Goal: Task Accomplishment & Management: Use online tool/utility

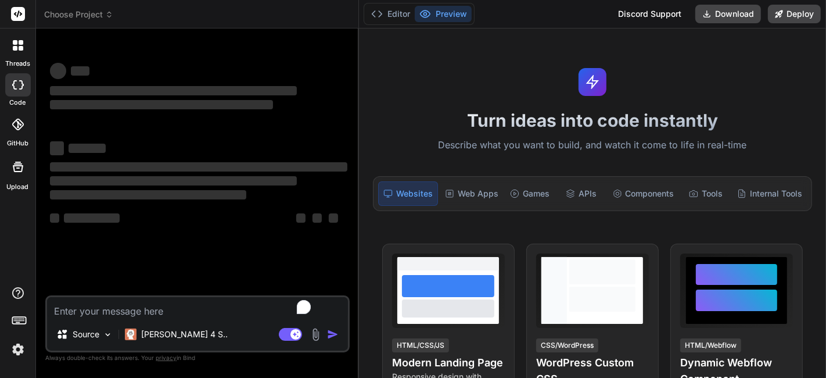
drag, startPoint x: 295, startPoint y: 107, endPoint x: 359, endPoint y: 133, distance: 68.8
click at [353, 133] on div "Bind AI Web Search Created with Pixso. Code Generator ‌ ‌ ‌ ‌ ‌ ‌ ‌ ‌ ‌ ‌ ‌ ‌ ‌…" at bounding box center [197, 202] width 323 height 349
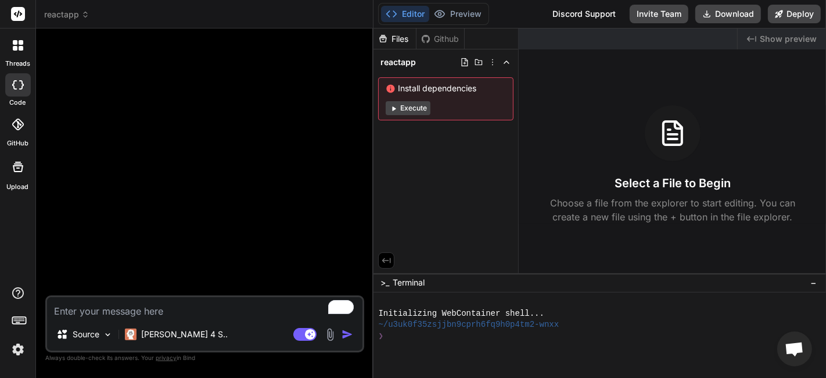
click at [378, 159] on div "Files Github reactapp Install dependencies Execute" at bounding box center [445, 150] width 145 height 245
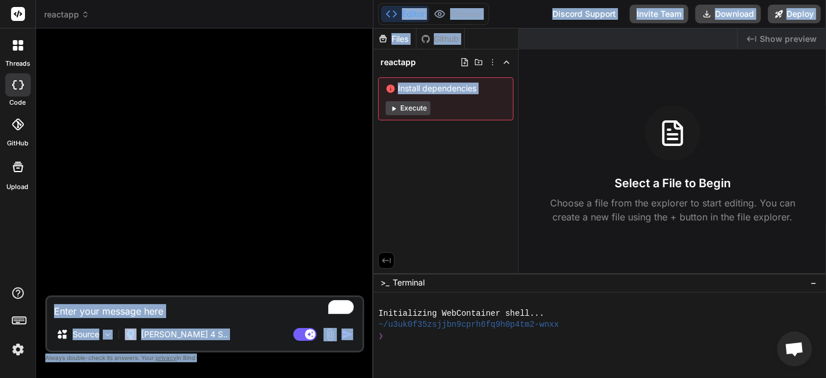
drag, startPoint x: 371, startPoint y: 158, endPoint x: 380, endPoint y: 164, distance: 11.0
click at [380, 164] on div "reactapp Created with Pixso. Bind AI Web Search Created with Pixso. Code Genera…" at bounding box center [431, 189] width 790 height 378
click at [374, 160] on div "Files Github reactapp Install dependencies Execute" at bounding box center [445, 150] width 145 height 245
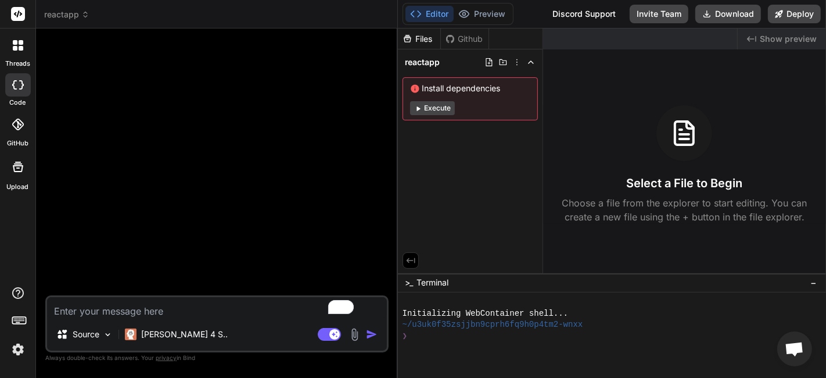
type textarea "x"
drag, startPoint x: 373, startPoint y: 172, endPoint x: 381, endPoint y: 174, distance: 8.3
click at [381, 174] on div "Bind AI Web Search Created with Pixso. Code Generator Source [PERSON_NAME] 4 S.…" at bounding box center [218, 202] width 364 height 349
click at [267, 309] on textarea "To enrich screen reader interactions, please activate Accessibility in Grammarl…" at bounding box center [218, 307] width 342 height 21
paste textarea "“Create a responsive, single-page React typing test application using functiona…"
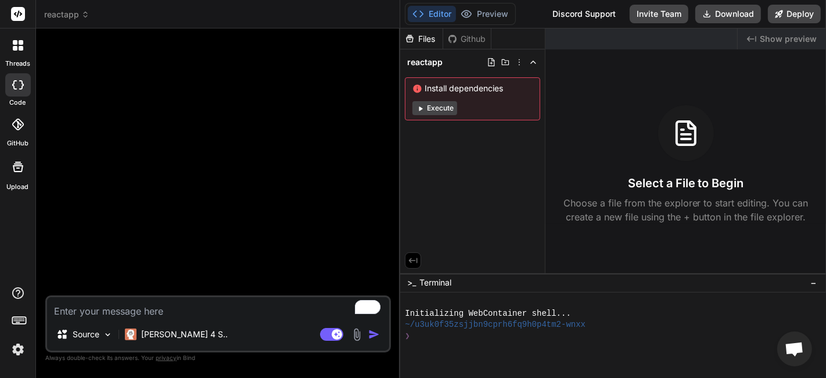
type textarea "“Create a responsive, single-page React typing test application using functiona…"
type textarea "x"
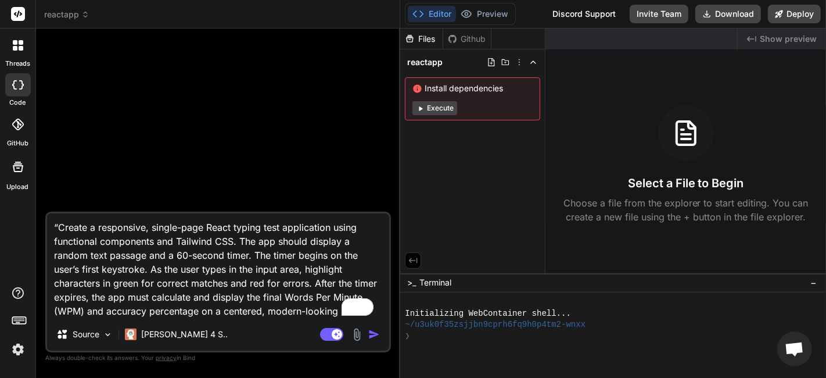
scroll to position [12, 0]
type textarea "“Create a responsive, single-page React typing test application using functiona…"
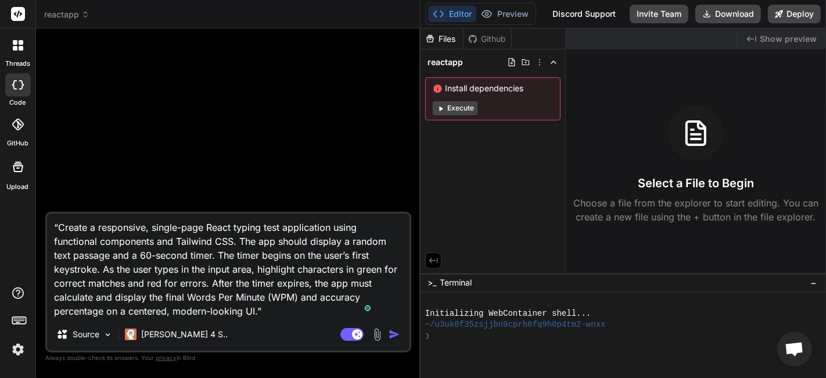
scroll to position [0, 0]
type textarea "x"
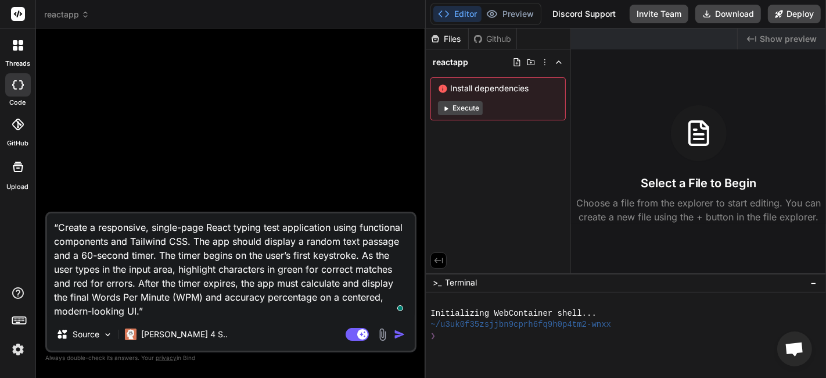
drag, startPoint x: 400, startPoint y: 181, endPoint x: 408, endPoint y: 183, distance: 8.3
click at [408, 183] on div "Bind AI Web Search Created with Pixso. Code Generator “Create a responsive, sin…" at bounding box center [231, 202] width 390 height 349
click at [68, 222] on textarea "“Create a responsive, single-page React typing test application using functiona…" at bounding box center [231, 265] width 368 height 105
type textarea "Create a responsive, single-page React typing test application using functional…"
type textarea "x"
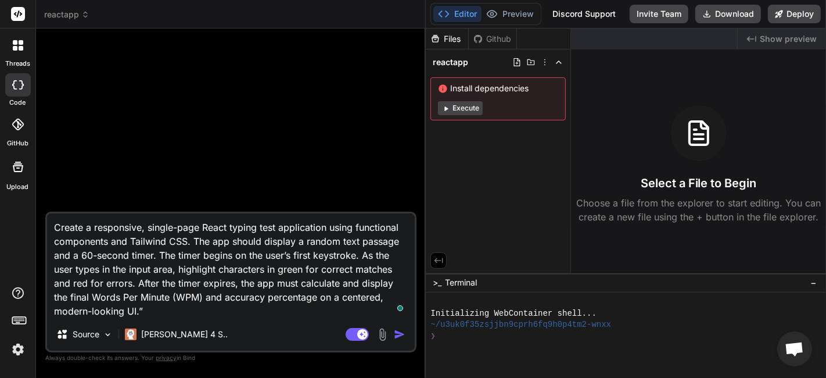
type textarea "Create a responsive, single-page React typing test application using functional…"
type textarea "x"
type textarea "Create a responsive, single-page React typing test application using functional…"
type textarea "x"
type textarea "Create a responsive, single-page React typing test application using functional…"
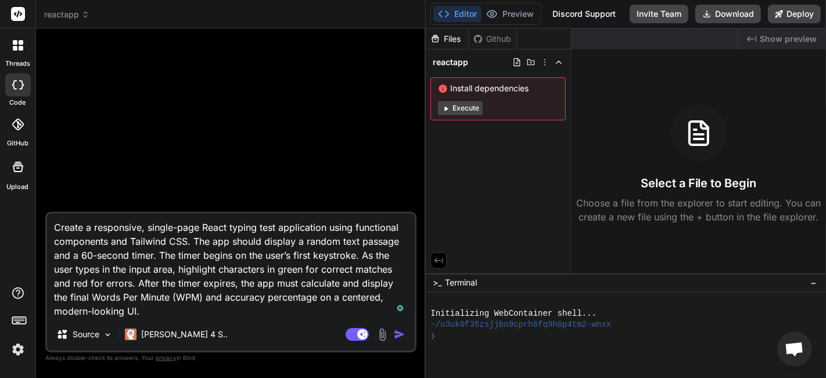
type textarea "x"
type textarea "Create a responsive, single-page React typing test application using functional…"
type textarea "x"
type textarea "Create a responsive, single-page React typing test application using functional…"
type textarea "x"
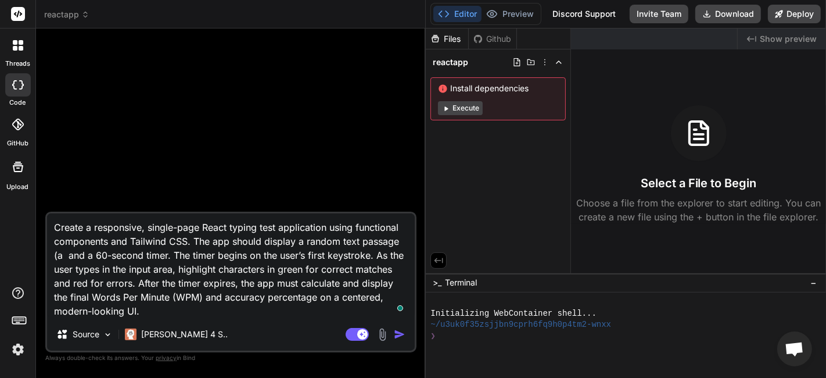
type textarea "Create a responsive, single-page React typing test application using functional…"
type textarea "x"
type textarea "Create a responsive, single-page React typing test application using functional…"
type textarea "x"
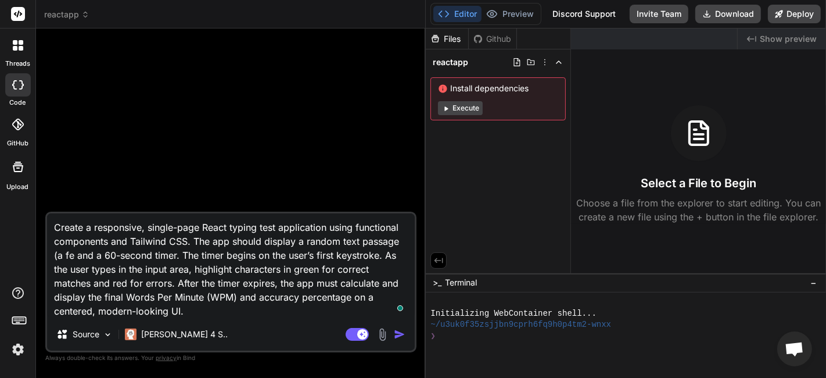
type textarea "Create a responsive, single-page React typing test application using functional…"
type textarea "x"
type textarea "Create a responsive, single-page React typing test application using functional…"
type textarea "x"
type textarea "Create a responsive, single-page React typing test application using functional…"
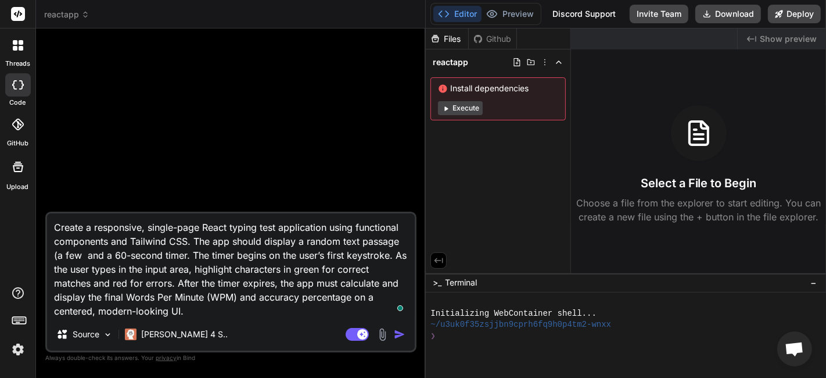
type textarea "x"
type textarea "Create a responsive, single-page React typing test application using functional…"
type textarea "x"
type textarea "Create a responsive, single-page React typing test application using functional…"
type textarea "x"
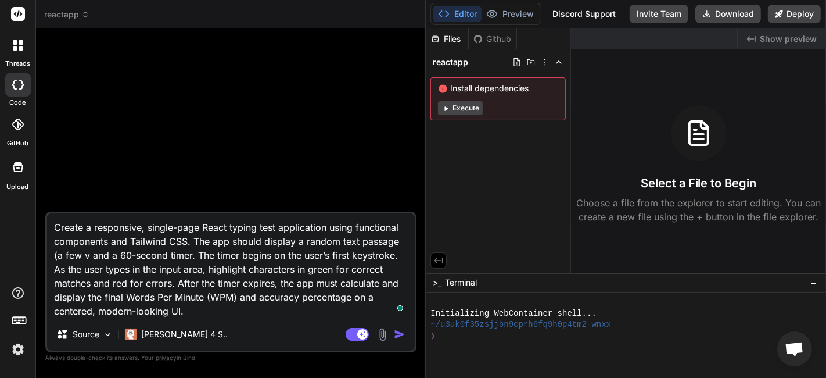
type textarea "Create a responsive, single-page React typing test application using functional…"
type textarea "x"
type textarea "Create a responsive, single-page React typing test application using functional…"
type textarea "x"
type textarea "Create a responsive, single-page React typing test application using functional…"
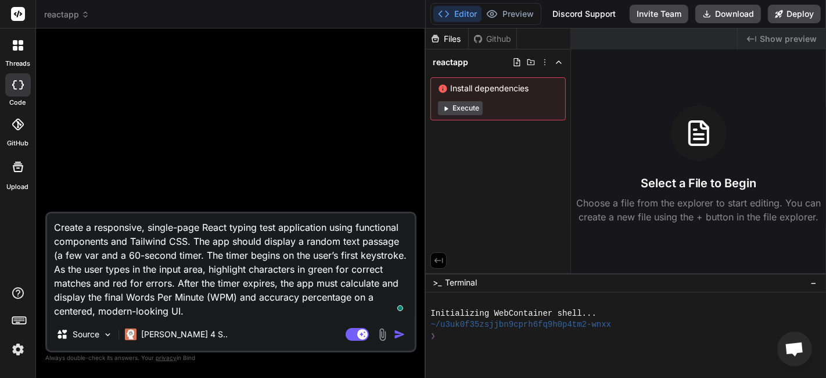
type textarea "x"
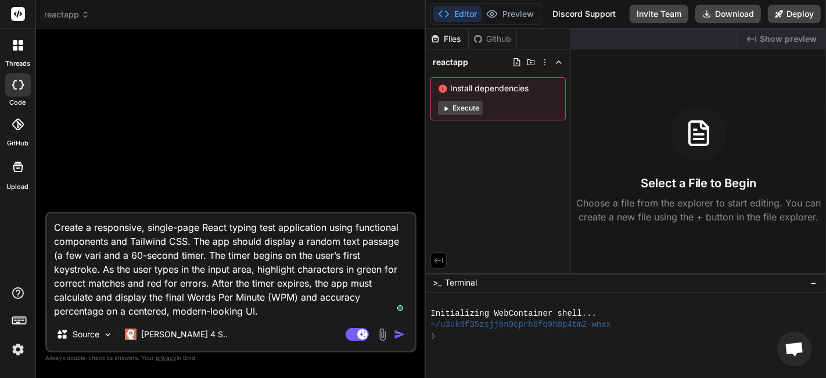
type textarea "Create a responsive, single-page React typing test application using functional…"
type textarea "x"
type textarea "Create a responsive, single-page React typing test application using functional…"
type textarea "x"
type textarea "Create a responsive, single-page React typing test application using functional…"
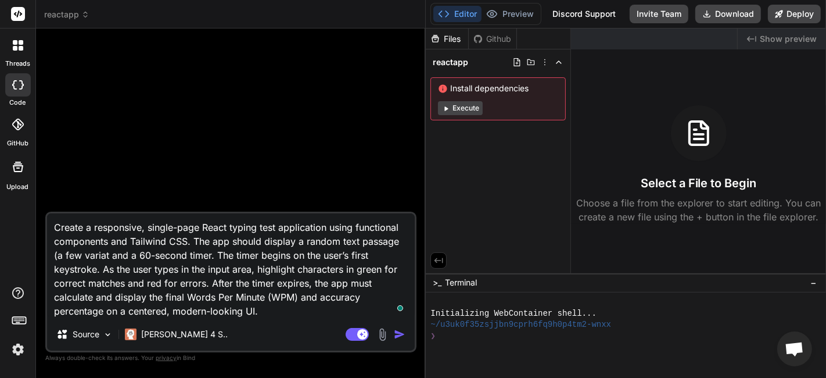
type textarea "x"
type textarea "Create a responsive, single-page React typing test application using functional…"
type textarea "x"
type textarea "Create a responsive, single-page React typing test application using functional…"
type textarea "x"
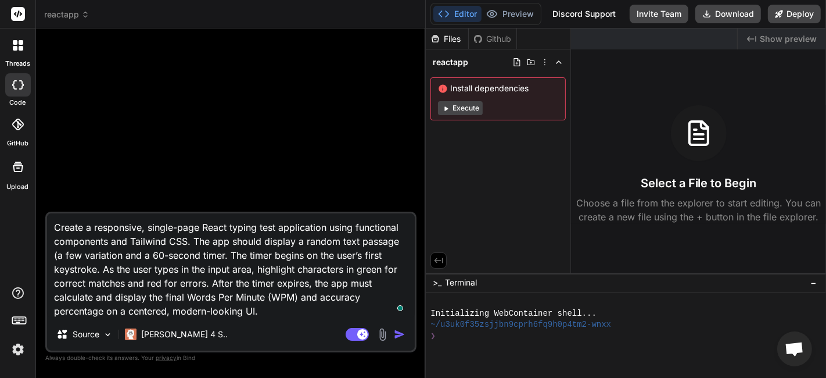
type textarea "Create a responsive, single-page React typing test application using functional…"
type textarea "x"
type textarea "Create a responsive, single-page React typing test application using functional…"
type textarea "x"
type textarea "Create a responsive, single-page React typing test application using functional…"
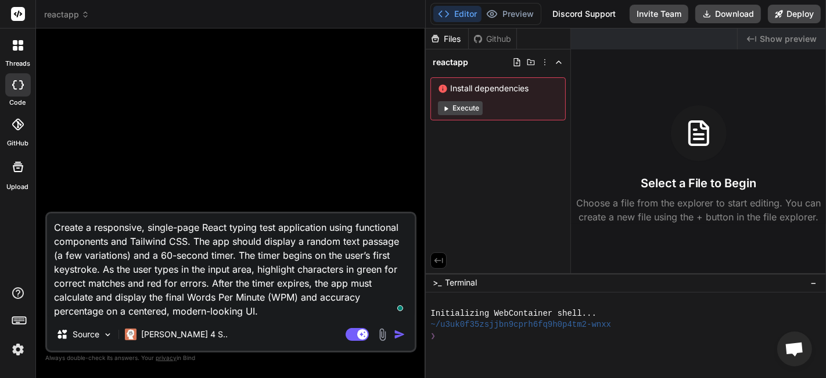
type textarea "x"
type textarea "Create a responsive, single-page React typing test application using functional…"
type textarea "x"
click at [281, 311] on textarea "Create a responsive, single-page React typing test application using functional…" at bounding box center [231, 265] width 368 height 105
drag, startPoint x: 281, startPoint y: 311, endPoint x: 243, endPoint y: 312, distance: 38.4
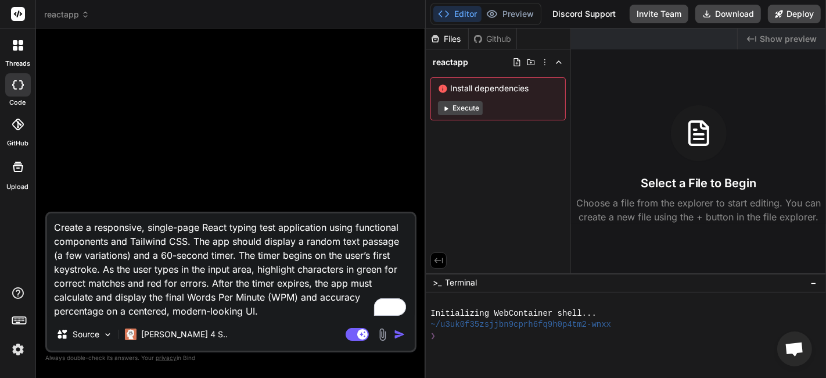
click at [243, 312] on textarea "Create a responsive, single-page React typing test application using functional…" at bounding box center [231, 265] width 368 height 105
click at [282, 310] on textarea "Create a responsive, single-page React typing test application using functional…" at bounding box center [231, 265] width 368 height 105
type textarea "Create a responsive, single-page React typing test application using functional…"
type textarea "x"
type textarea "Create a responsive, single-page React typing test application using functional…"
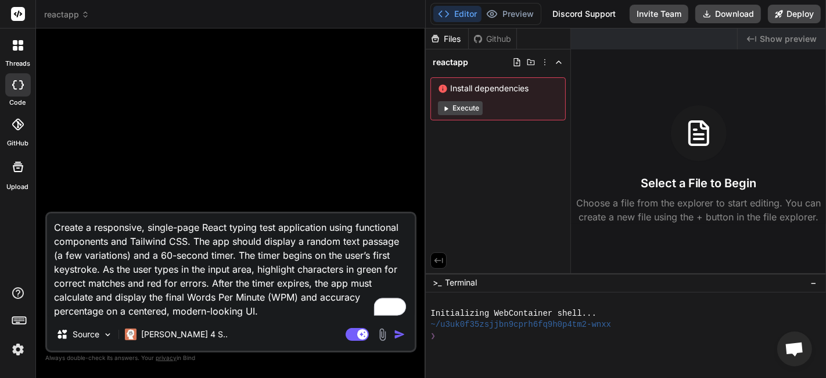
type textarea "x"
type textarea "Create a responsive, single-page React typing test application using functional…"
type textarea "x"
type textarea "Create a responsive, single-page React typing test application using functional…"
type textarea "x"
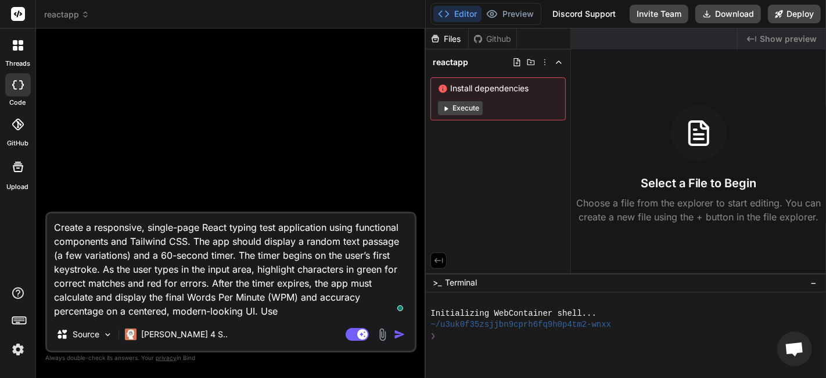
type textarea "Create a responsive, single-page React typing test application using functional…"
type textarea "x"
type textarea "Create a responsive, single-page React typing test application using functional…"
type textarea "x"
type textarea "Create a responsive, single-page React typing test application using functional…"
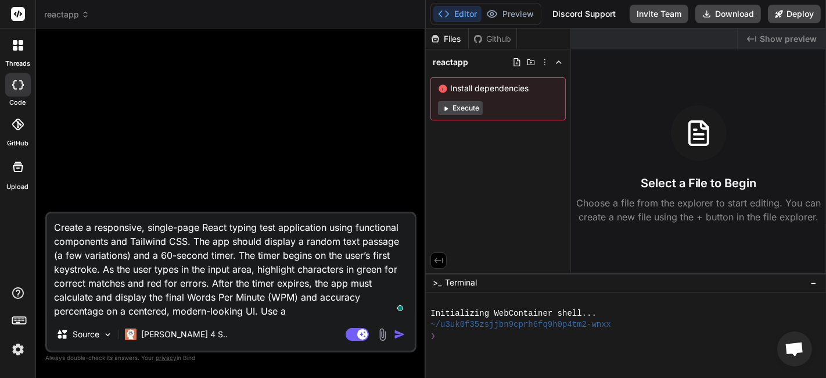
type textarea "x"
type textarea "Create a responsive, single-page React typing test application using functional…"
type textarea "x"
type textarea "Create a responsive, single-page React typing test application using functional…"
type textarea "x"
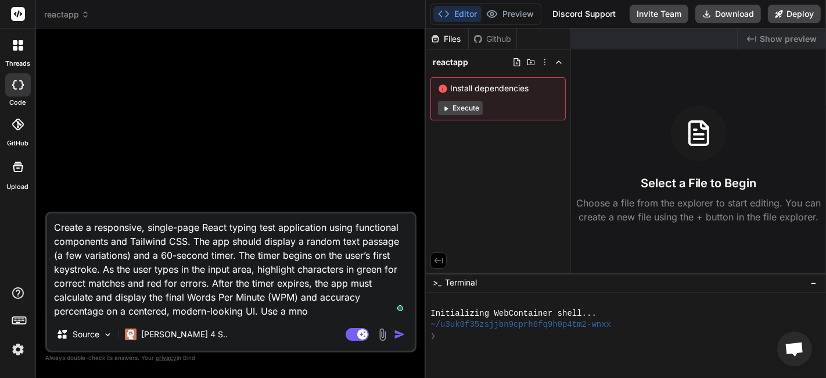
type textarea "Create a responsive, single-page React typing test application using functional…"
type textarea "x"
type textarea "Create a responsive, single-page React typing test application using functional…"
type textarea "x"
type textarea "Create a responsive, single-page React typing test application using functional…"
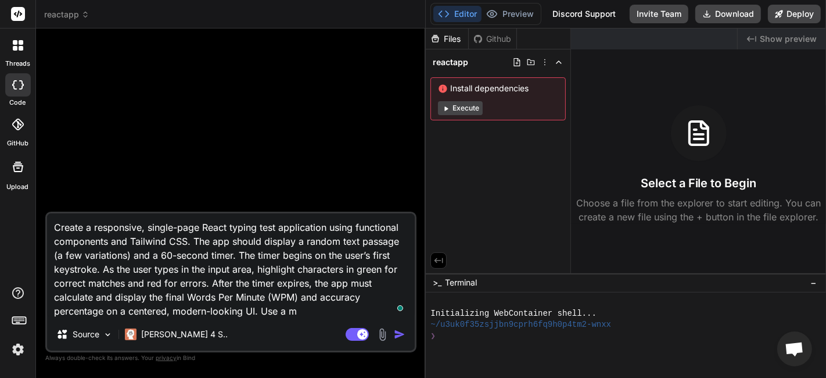
type textarea "x"
type textarea "Create a responsive, single-page React typing test application using functional…"
type textarea "x"
type textarea "Create a responsive, single-page React typing test application using functional…"
type textarea "x"
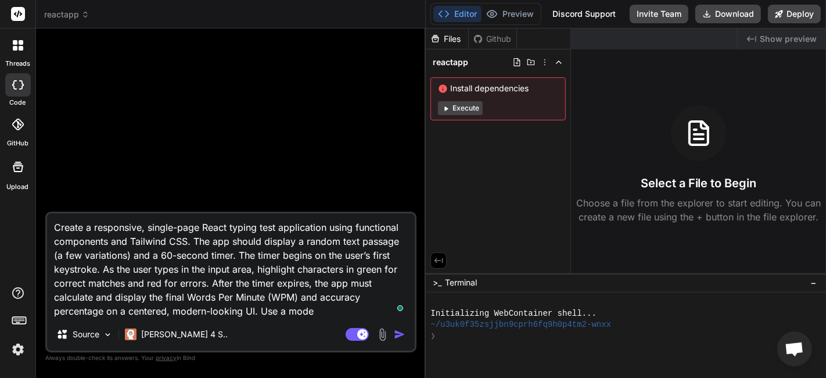
type textarea "Create a responsive, single-page React typing test application using functional…"
type textarea "x"
type textarea "Create a responsive, single-page React typing test application using functional…"
type textarea "x"
type textarea "Create a responsive, single-page React typing test application using functional…"
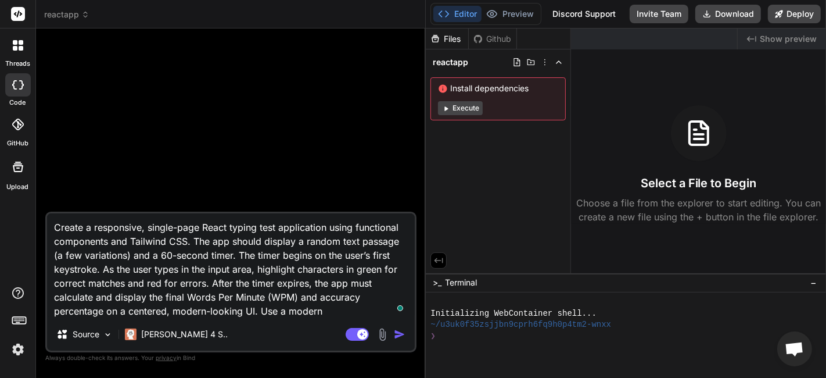
type textarea "x"
type textarea "Create a responsive, single-page React typing test application using functional…"
type textarea "x"
type textarea "Create a responsive, single-page React typing test application using functional…"
type textarea "x"
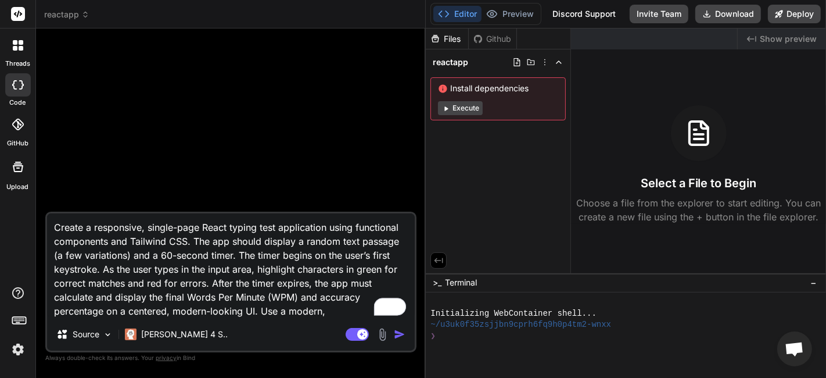
type textarea "Create a responsive, single-page React typing test application using functional…"
type textarea "x"
type textarea "Create a responsive, single-page React typing test application using functional…"
type textarea "x"
type textarea "Create a responsive, single-page React typing test application using functional…"
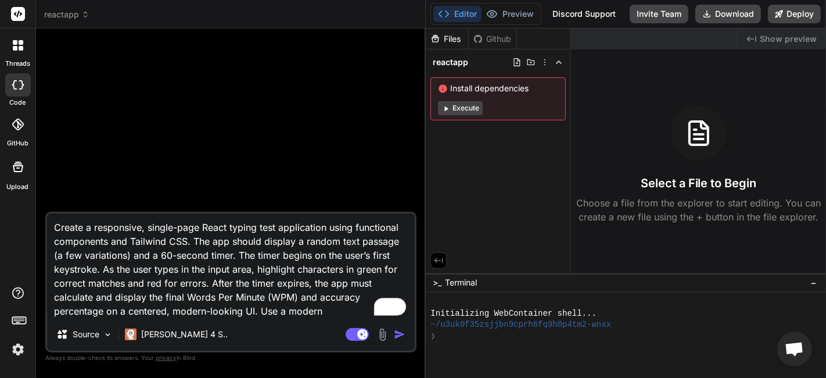
type textarea "x"
type textarea "Create a responsive, single-page React typing test application using functional…"
type textarea "x"
type textarea "Create a responsive, single-page React typing test application using functional…"
type textarea "x"
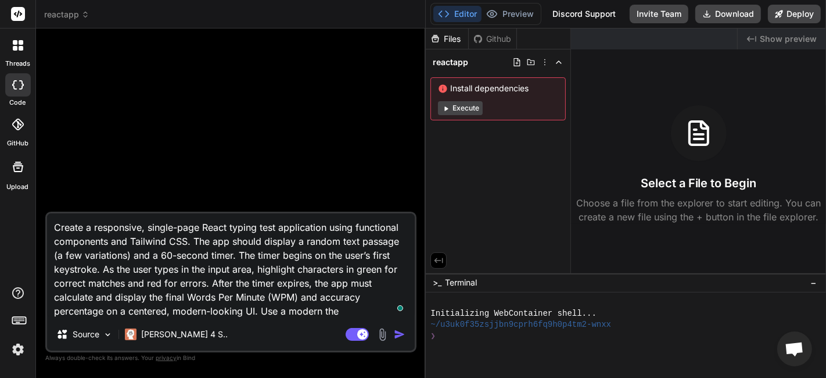
type textarea "Create a responsive, single-page React typing test application using functional…"
type textarea "x"
type textarea "Create a responsive, single-page React typing test application using functional…"
type textarea "x"
type textarea "Create a responsive, single-page React typing test application using functional…"
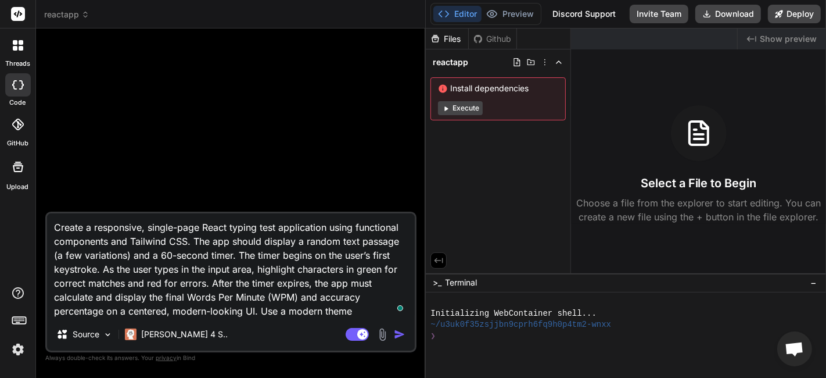
type textarea "x"
type textarea "Create a responsive, single-page React typing test application using functional…"
type textarea "x"
type textarea "Create a responsive, single-page React typing test application using functional…"
type textarea "x"
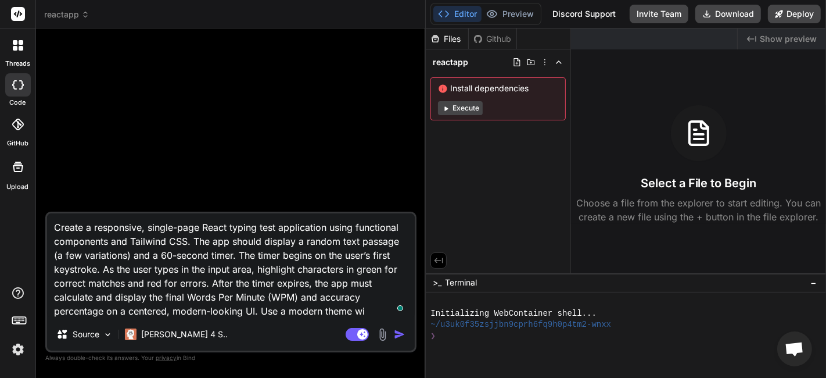
type textarea "Create a responsive, single-page React typing test application using functional…"
type textarea "x"
type textarea "Create a responsive, single-page React typing test application using functional…"
type textarea "x"
type textarea "Create a responsive, single-page React typing test application using functional…"
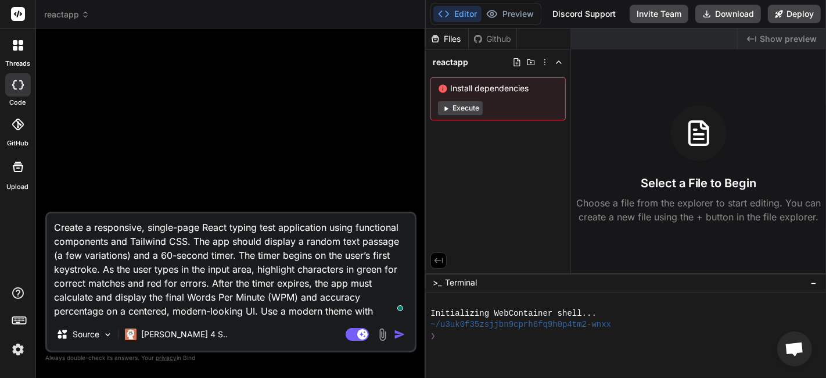
type textarea "x"
type textarea "Create a responsive, single-page React typing test application using functional…"
type textarea "x"
type textarea "Create a responsive, single-page React typing test application using functional…"
type textarea "x"
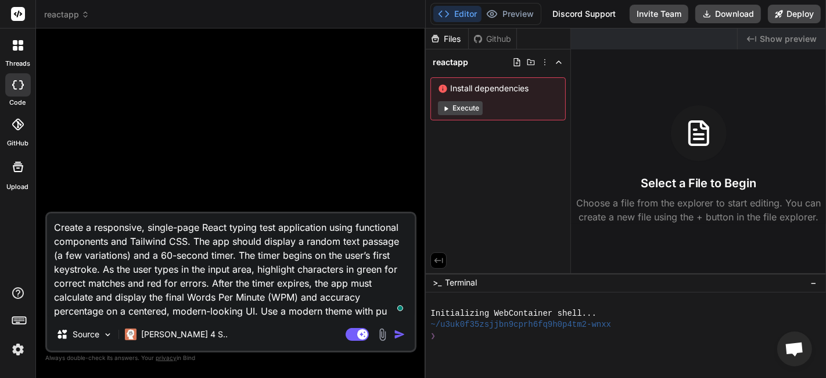
type textarea "Create a responsive, single-page React typing test application using functional…"
type textarea "x"
type textarea "Create a responsive, single-page React typing test application using functional…"
type textarea "x"
type textarea "Create a responsive, single-page React typing test application using functional…"
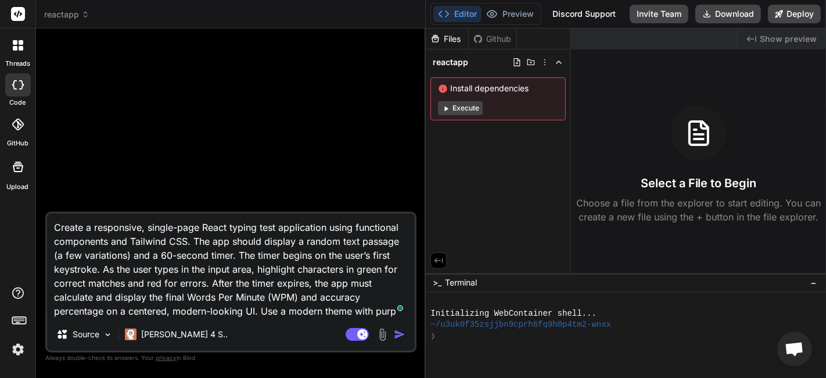
type textarea "x"
type textarea "Create a responsive, single-page React typing test application using functional…"
type textarea "x"
type textarea "Create a responsive, single-page React typing test application using functional…"
type textarea "x"
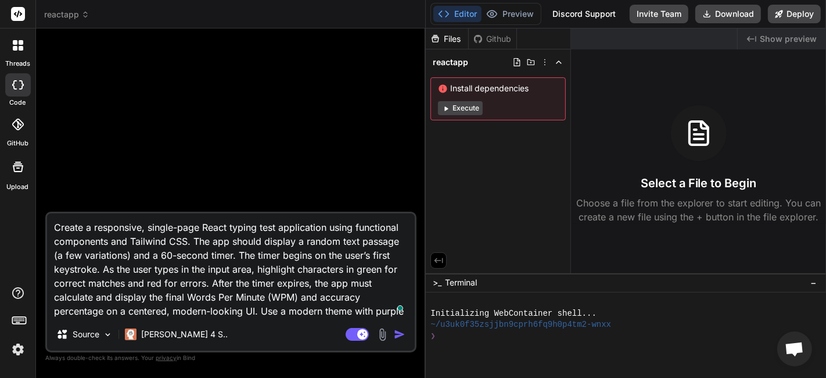
type textarea "Create a responsive, single-page React typing test application using functional…"
type textarea "x"
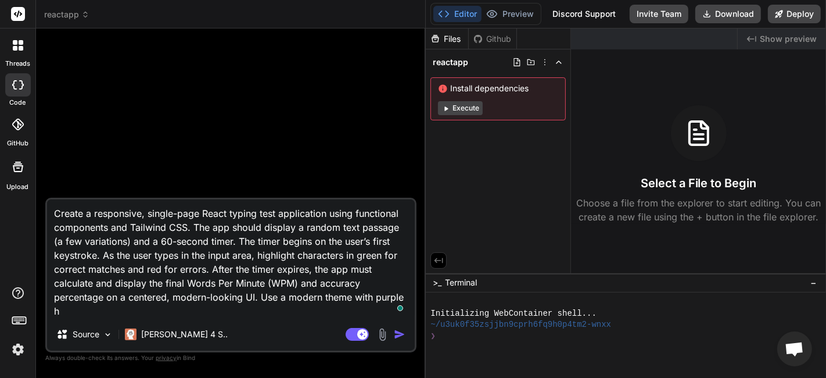
type textarea "Create a responsive, single-page React typing test application using functional…"
type textarea "x"
type textarea "Create a responsive, single-page React typing test application using functional…"
type textarea "x"
type textarea "Create a responsive, single-page React typing test application using functional…"
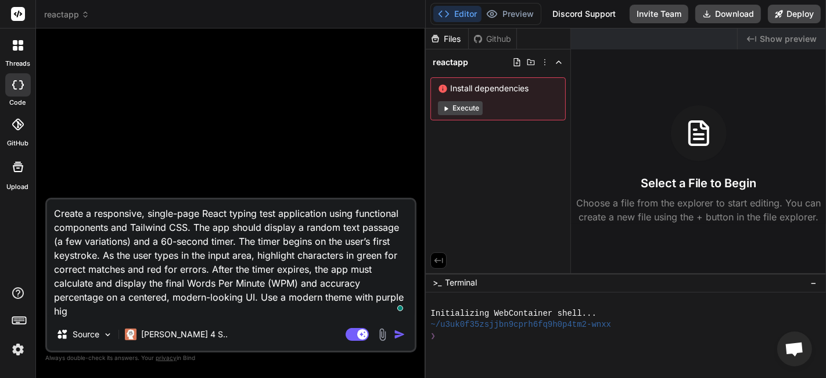
type textarea "x"
type textarea "Create a responsive, single-page React typing test application using functional…"
type textarea "x"
type textarea "Create a responsive, single-page React typing test application using functional…"
type textarea "x"
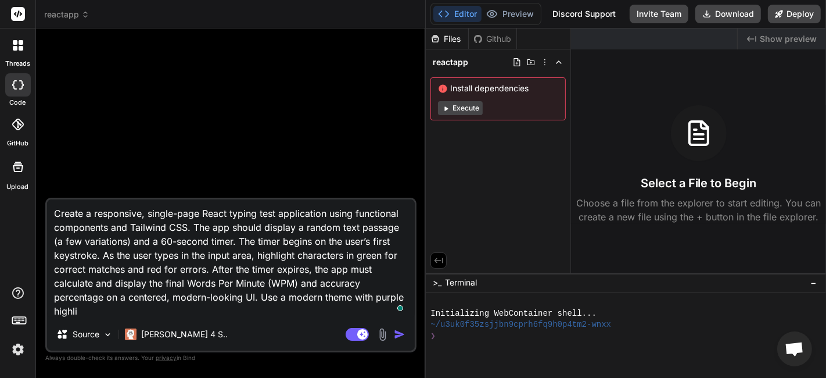
type textarea "Create a responsive, single-page React typing test application using functional…"
type textarea "x"
type textarea "Create a responsive, single-page React typing test application using functional…"
type textarea "x"
type textarea "Create a responsive, single-page React typing test application using functional…"
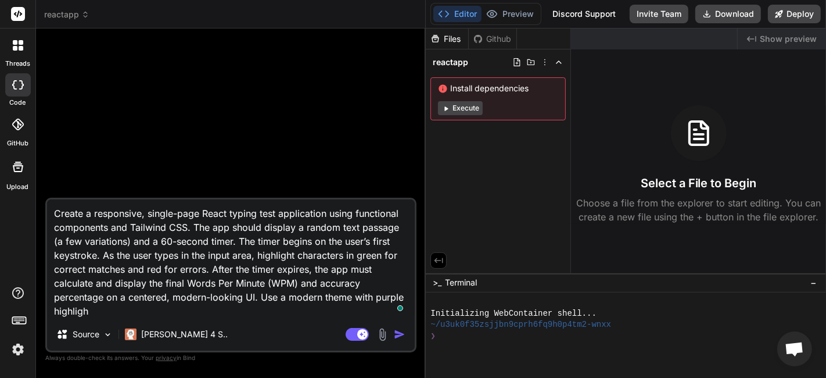
type textarea "x"
type textarea "Create a responsive, single-page React typing test application using functional…"
type textarea "x"
type textarea "Create a responsive, single-page React typing test application using functional…"
type textarea "x"
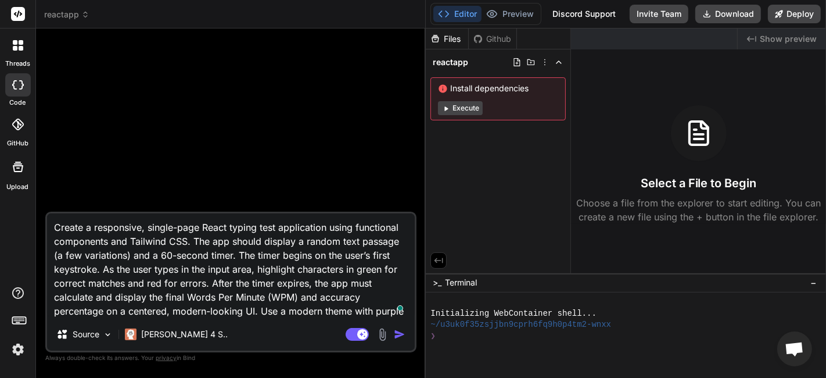
type textarea "Create a responsive, single-page React typing test application using functional…"
type textarea "x"
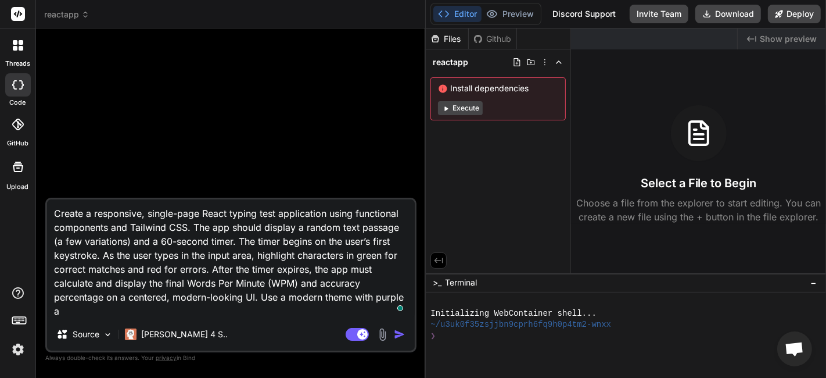
type textarea "Create a responsive, single-page React typing test application using functional…"
type textarea "x"
type textarea "Create a responsive, single-page React typing test application using functional…"
type textarea "x"
type textarea "Create a responsive, single-page React typing test application using functional…"
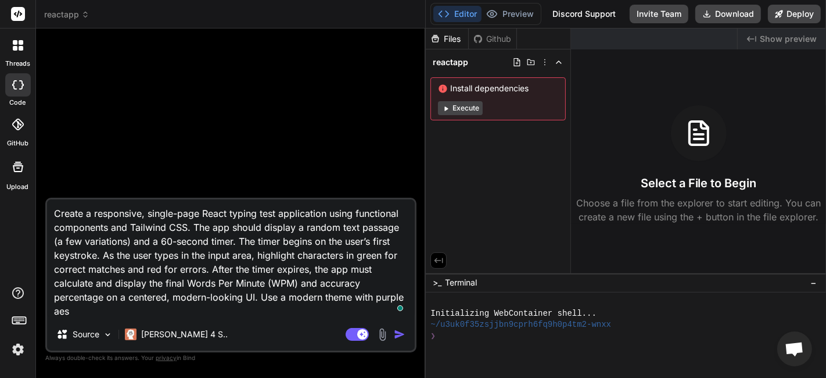
type textarea "x"
type textarea "Create a responsive, single-page React typing test application using functional…"
type textarea "x"
type textarea "Create a responsive, single-page React typing test application using functional…"
type textarea "x"
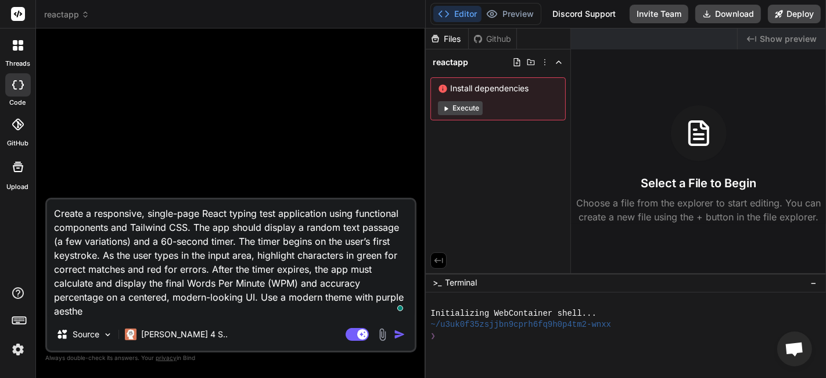
type textarea "Create a responsive, single-page React typing test application using functional…"
type textarea "x"
type textarea "Create a responsive, single-page React typing test application using functional…"
type textarea "x"
type textarea "Create a responsive, single-page React typing test application using functional…"
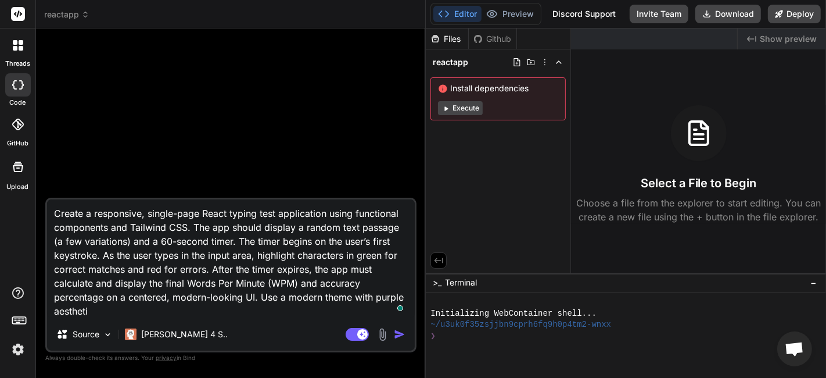
type textarea "x"
type textarea "Create a responsive, single-page React typing test application using functional…"
type textarea "x"
type textarea "Create a responsive, single-page React typing test application using functional…"
type textarea "x"
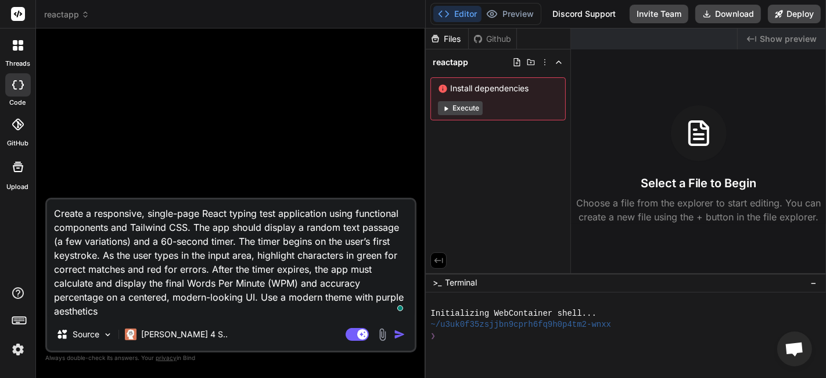
type textarea "Create a responsive, single-page React typing test application using functional…"
type textarea "x"
type textarea "Create a responsive, single-page React typing test application using functional…"
type textarea "x"
type textarea "Create a responsive, single-page React typing test application using functional…"
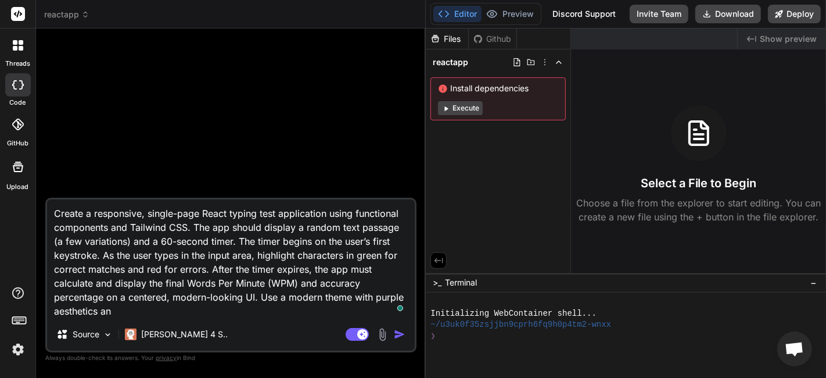
type textarea "x"
type textarea "Create a responsive, single-page React typing test application using functional…"
type textarea "x"
type textarea "Create a responsive, single-page React typing test application using functional…"
type textarea "x"
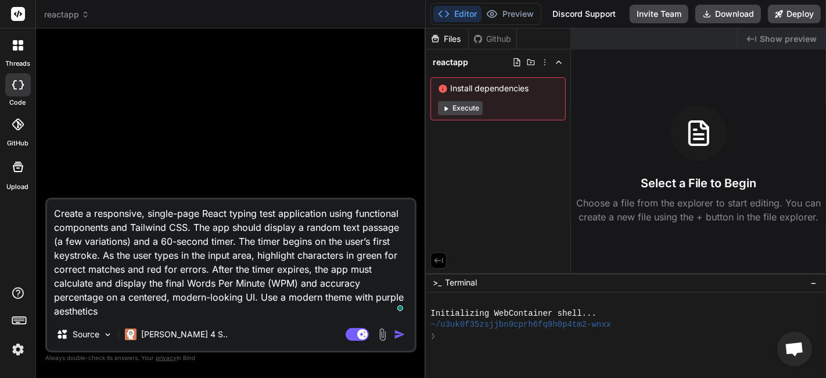
type textarea "Create a responsive, single-page React typing test application using functional…"
type textarea "x"
type textarea "Create a responsive, single-page React typing test application using functional…"
type textarea "x"
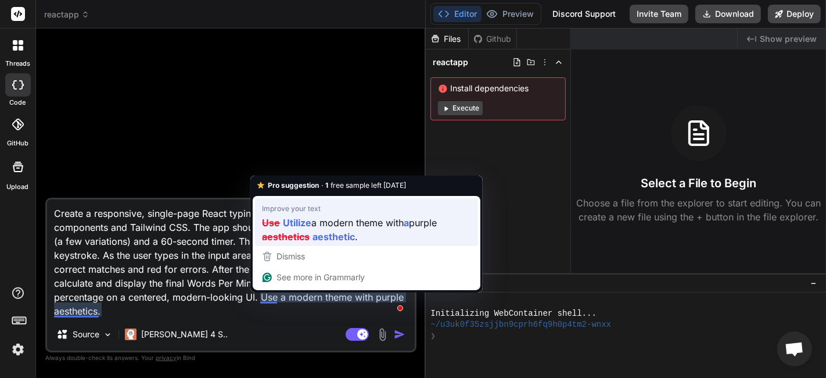
type textarea "Create a responsive, single-page React typing test application using functional…"
type textarea "x"
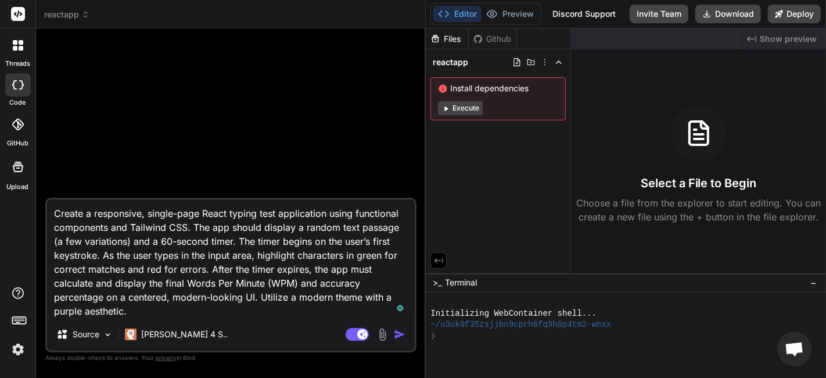
click at [279, 297] on textarea "Create a responsive, single-page React typing test application using functional…" at bounding box center [231, 258] width 368 height 118
click at [272, 292] on textarea "Create a responsive, single-page React typing test application using functional…" at bounding box center [231, 258] width 368 height 118
type textarea "Create a responsive, single-page React typing test application using functional…"
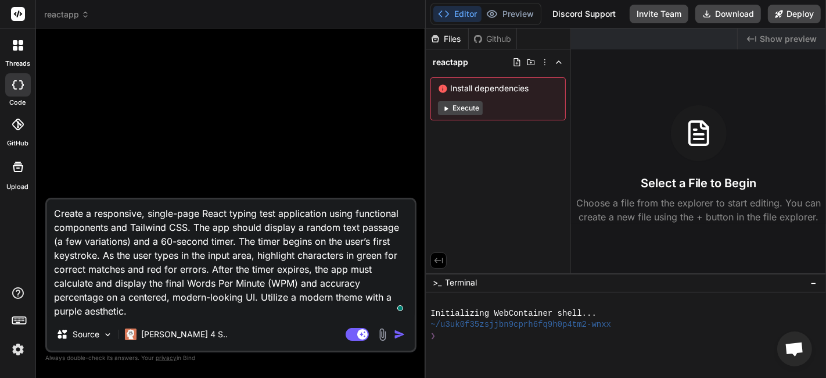
click at [285, 153] on div at bounding box center [232, 118] width 369 height 160
click at [128, 305] on textarea "Create a responsive, single-page React typing test application using functional…" at bounding box center [231, 258] width 368 height 118
click at [136, 253] on textarea "Create a responsive, single-page React typing test application using functional…" at bounding box center [231, 258] width 368 height 118
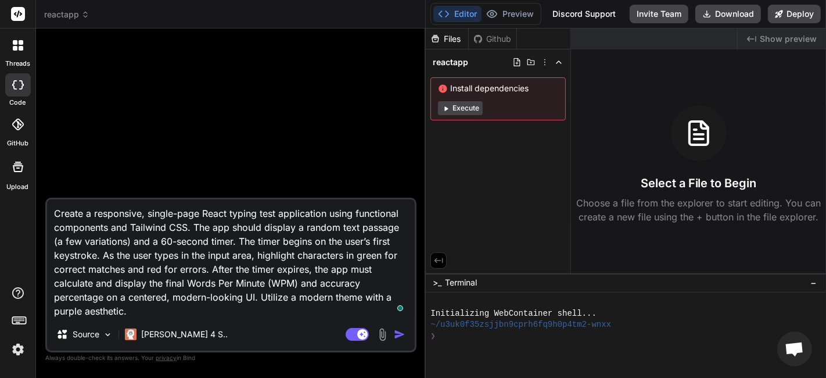
click at [253, 245] on textarea "Create a responsive, single-page React typing test application using functional…" at bounding box center [231, 258] width 368 height 118
click at [171, 342] on div "[PERSON_NAME] 4 S.." at bounding box center [176, 333] width 112 height 23
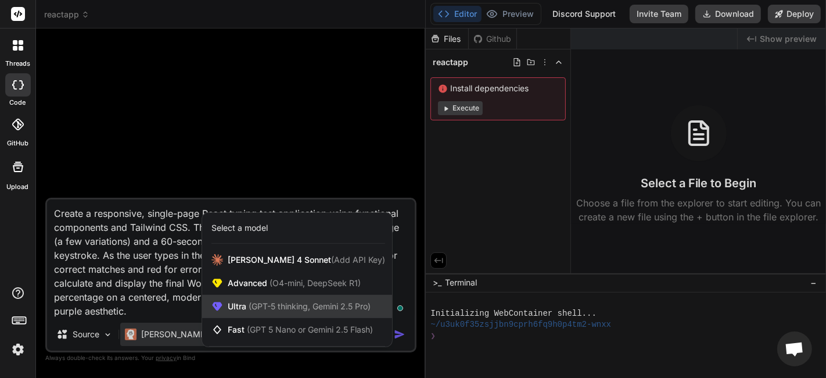
click at [281, 313] on div "Ultra (GPT-5 thinking, Gemini 2.5 Pro)" at bounding box center [297, 305] width 190 height 23
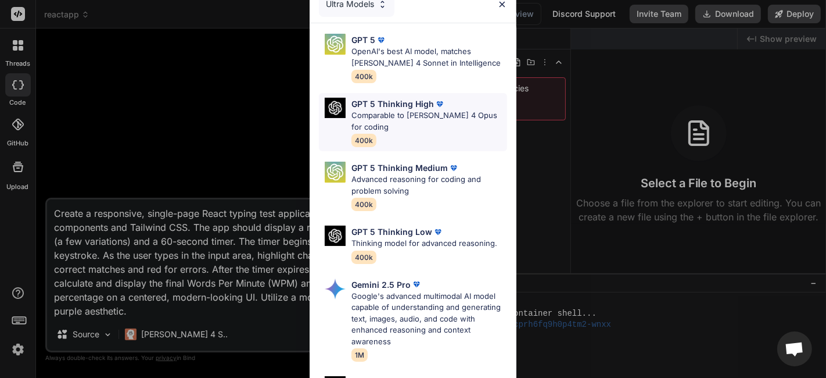
click at [408, 124] on p "Comparable to Claude 4 Opus for coding" at bounding box center [429, 121] width 156 height 23
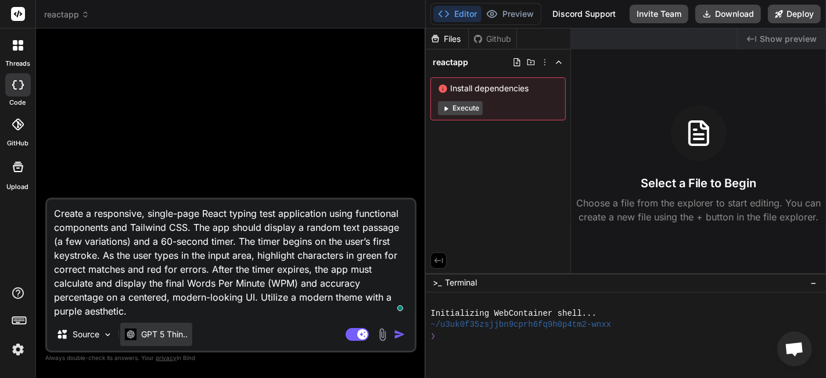
click at [172, 335] on p "GPT 5 Thin.." at bounding box center [164, 334] width 46 height 12
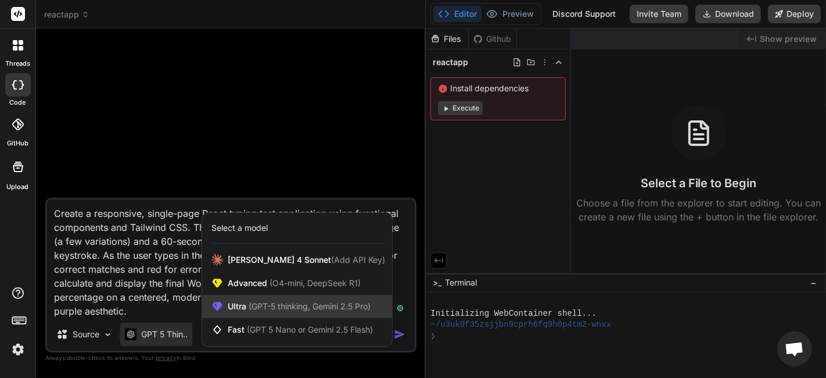
click at [251, 303] on span "(GPT-5 thinking, Gemini 2.5 Pro)" at bounding box center [308, 306] width 124 height 10
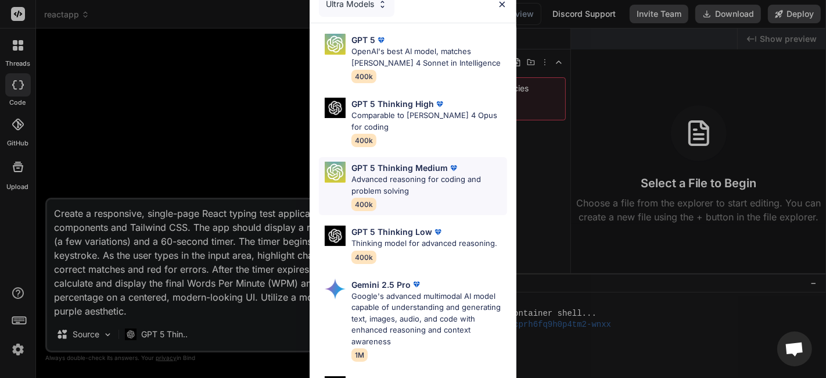
click at [418, 186] on p "Advanced reasoning for coding and problem solving" at bounding box center [429, 185] width 156 height 23
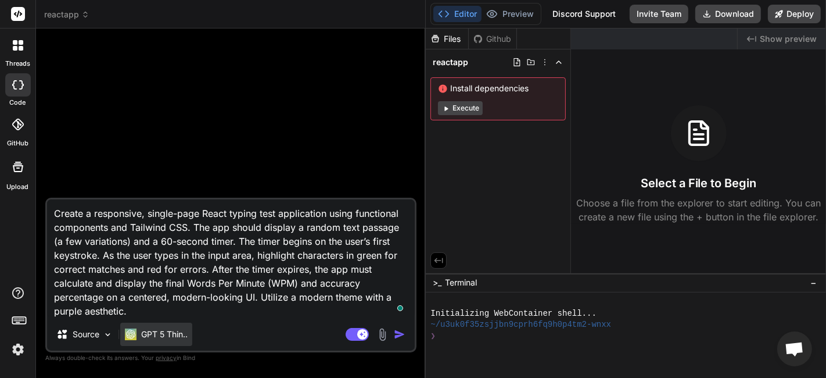
click at [157, 332] on p "GPT 5 Thin.." at bounding box center [164, 334] width 46 height 12
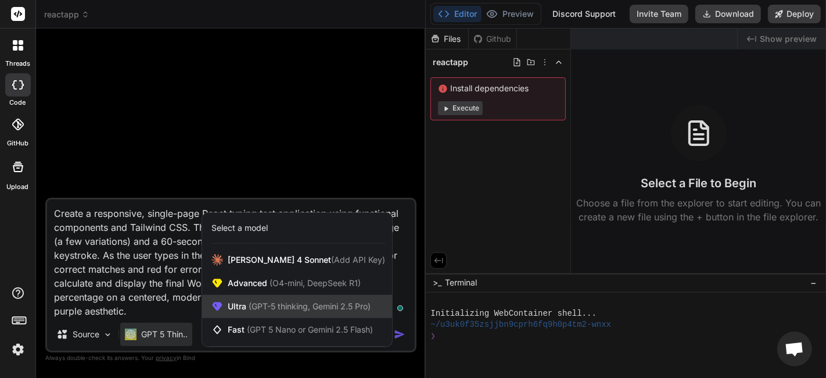
click at [272, 304] on span "(GPT-5 thinking, Gemini 2.5 Pro)" at bounding box center [308, 306] width 124 height 10
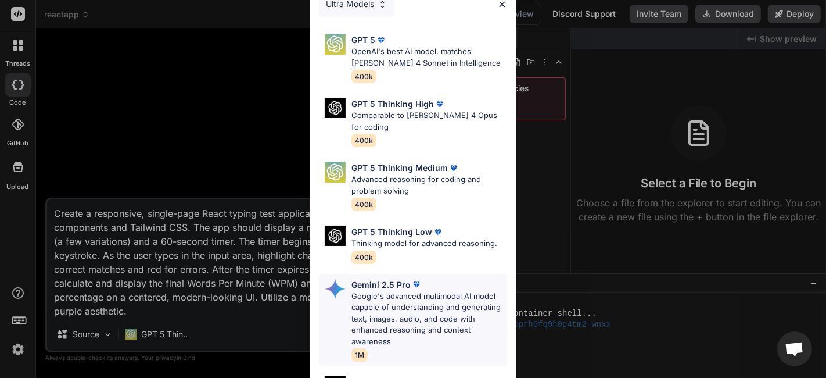
scroll to position [151, 0]
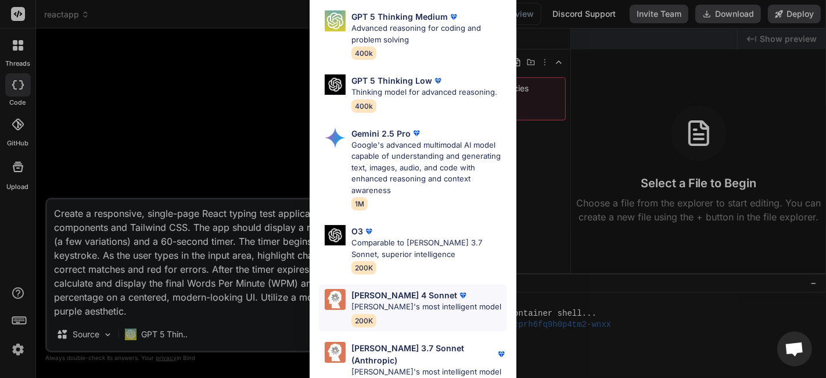
click at [378, 310] on p "Claude's most intelligent model" at bounding box center [426, 307] width 150 height 12
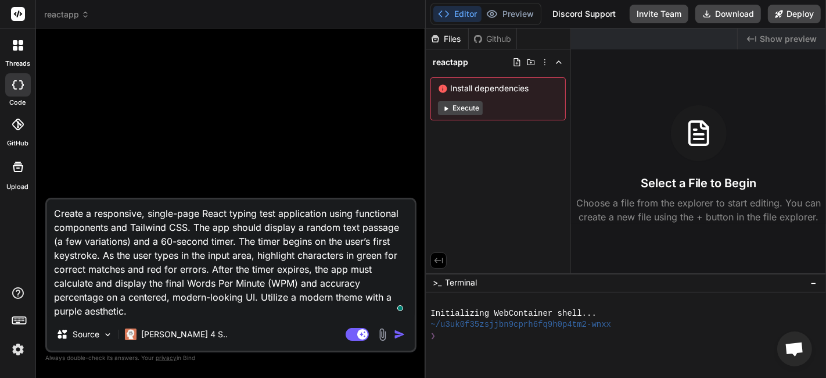
click at [398, 332] on img "button" at bounding box center [400, 334] width 12 height 12
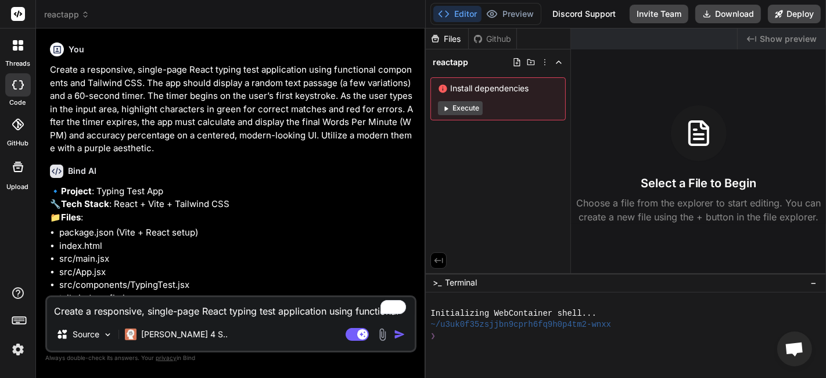
scroll to position [166, 0]
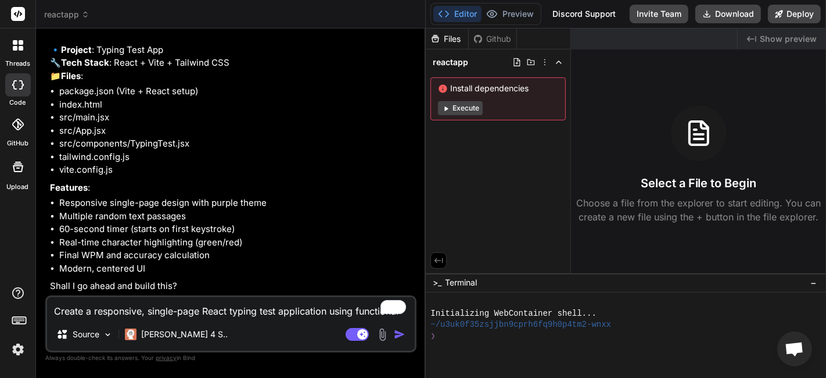
type textarea "x"
click at [215, 315] on textarea "Create a responsive, single-page React typing test application using functional…" at bounding box center [231, 307] width 368 height 21
type textarea "Y"
type textarea "x"
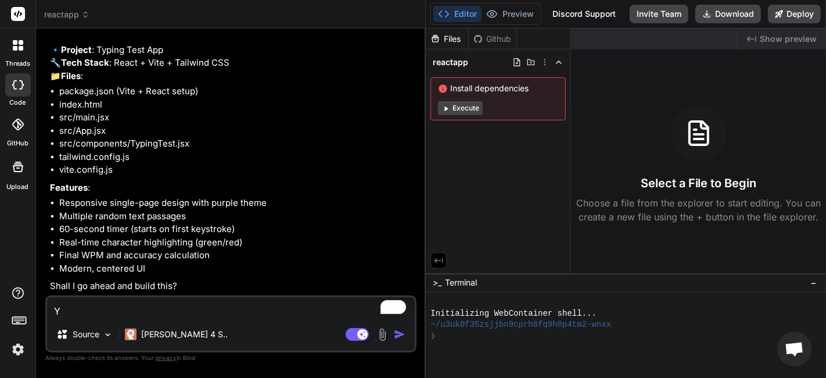
type textarea "Ye"
type textarea "x"
type textarea "Yes"
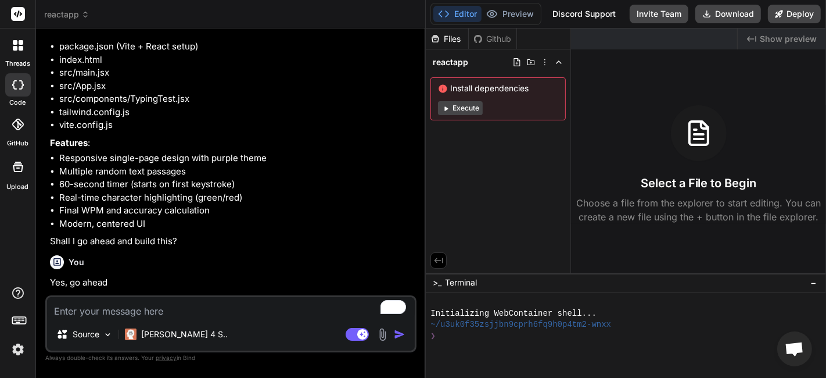
scroll to position [0, 0]
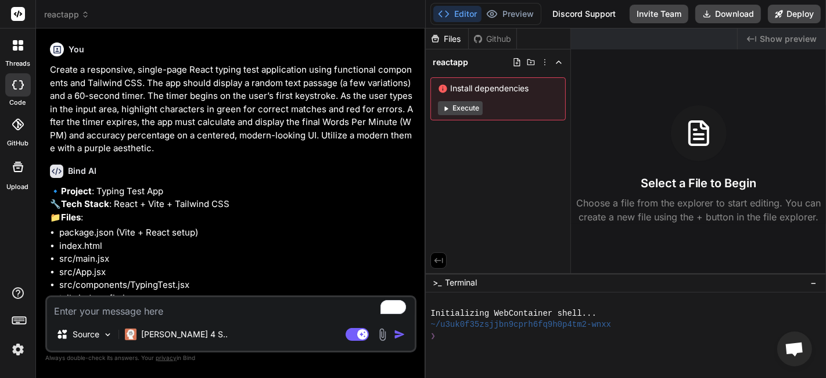
click at [67, 92] on p "Create a responsive, single-page React typing test application using functional…" at bounding box center [232, 109] width 364 height 92
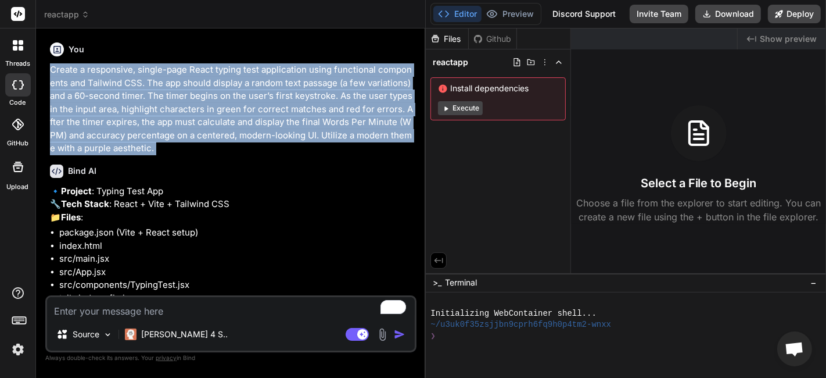
click at [67, 92] on p "Create a responsive, single-page React typing test application using functional…" at bounding box center [232, 109] width 364 height 92
copy div "Create a responsive, single-page React typing test application using functional…"
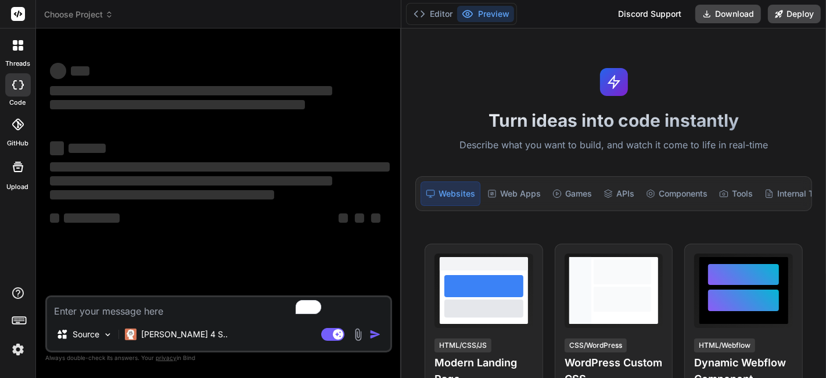
drag, startPoint x: 295, startPoint y: 150, endPoint x: 382, endPoint y: 202, distance: 101.3
click at [382, 202] on div "Bind AI Web Search Created with Pixso. Code Generator ‌ ‌ ‌ ‌ ‌ ‌ ‌ ‌ ‌ ‌ ‌ ‌ ‌…" at bounding box center [218, 202] width 365 height 349
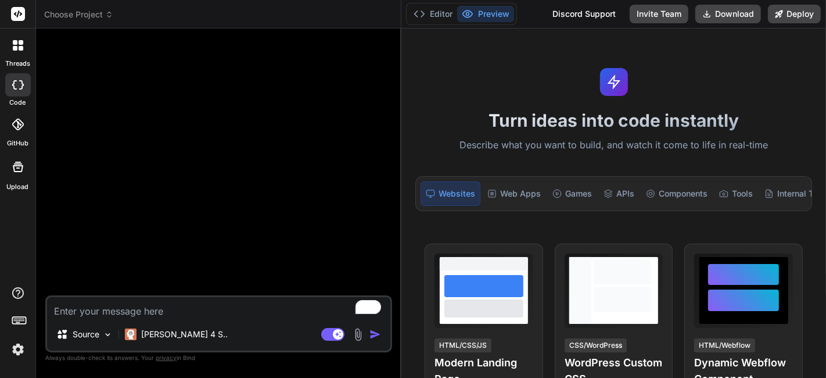
type textarea "x"
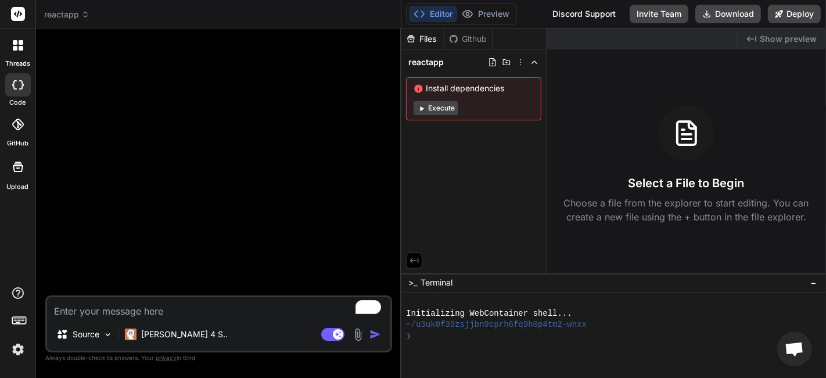
click at [193, 98] on div at bounding box center [220, 166] width 344 height 257
click at [129, 314] on textarea "To enrich screen reader interactions, please activate Accessibility in Grammarl…" at bounding box center [218, 307] width 343 height 21
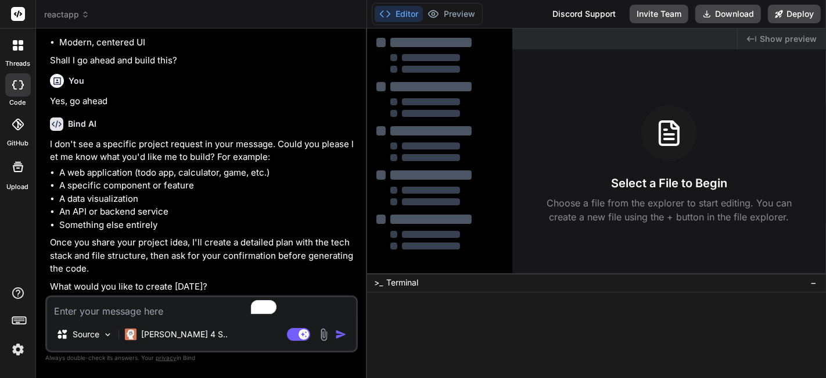
type textarea "x"
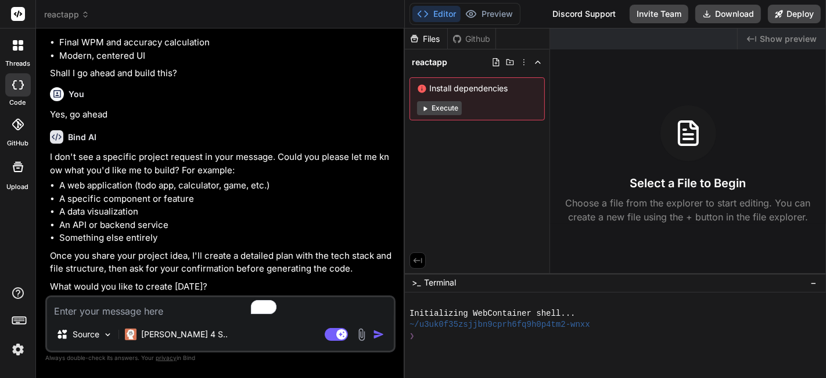
scroll to position [379, 0]
drag, startPoint x: 295, startPoint y: 163, endPoint x: 386, endPoint y: 193, distance: 95.7
click at [386, 193] on div "Bind AI Web Search Created with Pixso. Code Generator You Create a responsive, …" at bounding box center [220, 202] width 369 height 349
click at [163, 315] on textarea "To enrich screen reader interactions, please activate Accessibility in Grammarl…" at bounding box center [220, 307] width 347 height 21
click at [203, 225] on li "An API or backend service" at bounding box center [226, 224] width 334 height 13
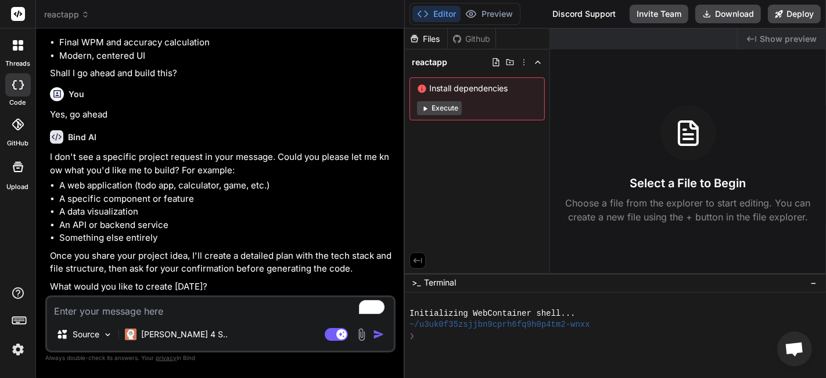
click at [204, 314] on textarea "To enrich screen reader interactions, please activate Accessibility in Grammarl…" at bounding box center [220, 307] width 347 height 21
type textarea "Y"
type textarea "x"
type textarea "Ye"
type textarea "x"
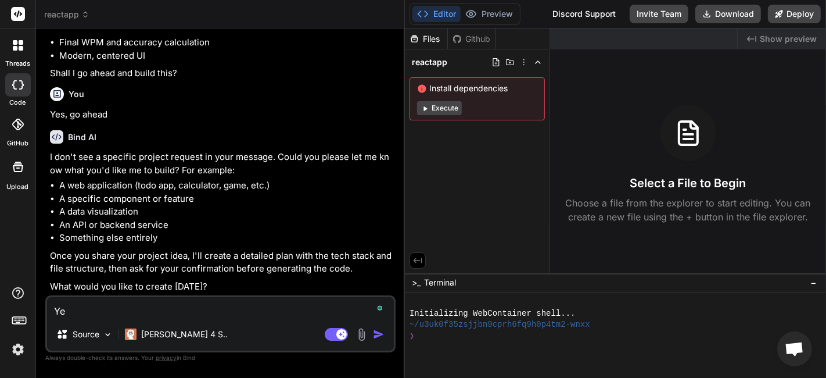
type textarea "Yes"
type textarea "x"
type textarea "Yes,"
type textarea "x"
type textarea "Yes,"
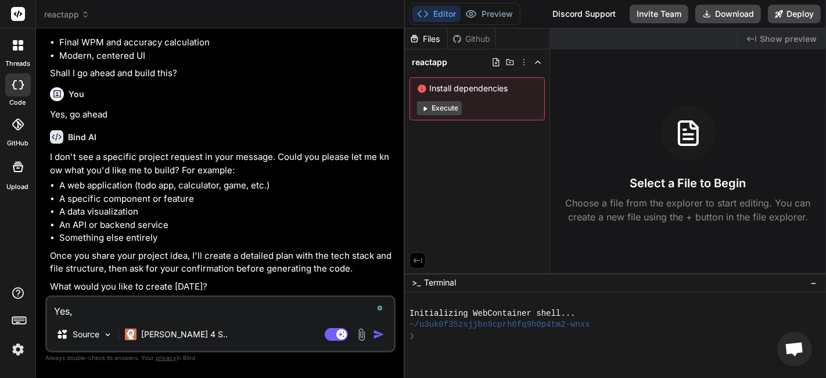
type textarea "x"
type textarea "Yes, g"
type textarea "x"
type textarea "Yes, go"
type textarea "x"
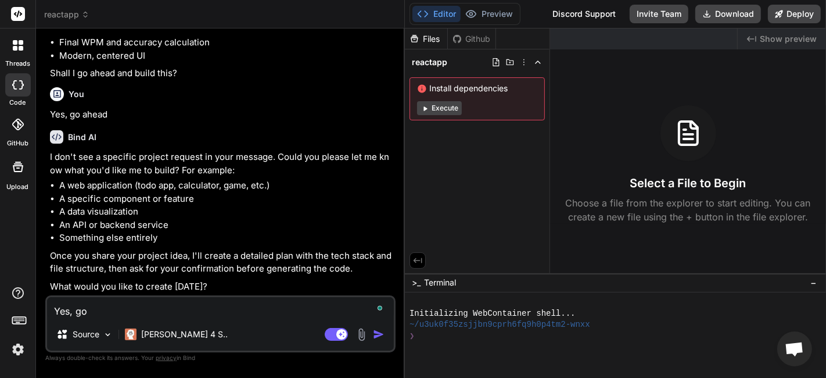
type textarea "Yes, go"
type textarea "x"
type textarea "Yes, go a"
type textarea "x"
type textarea "Yes, go ah"
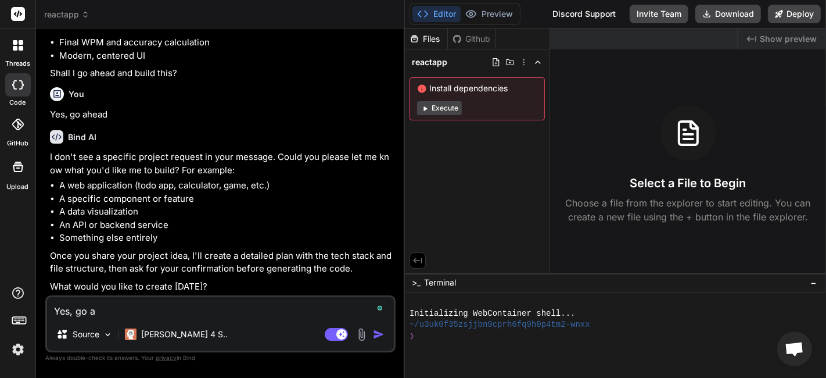
type textarea "x"
type textarea "Yes, go ahe"
type textarea "x"
type textarea "Yes, go ahea"
type textarea "x"
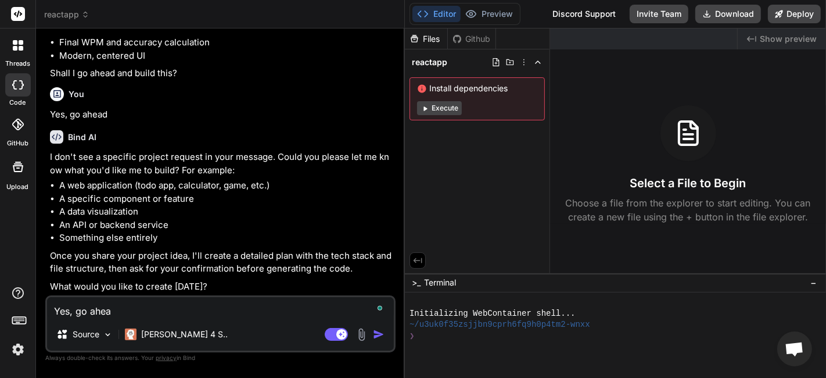
type textarea "Yes, go ahead"
type textarea "x"
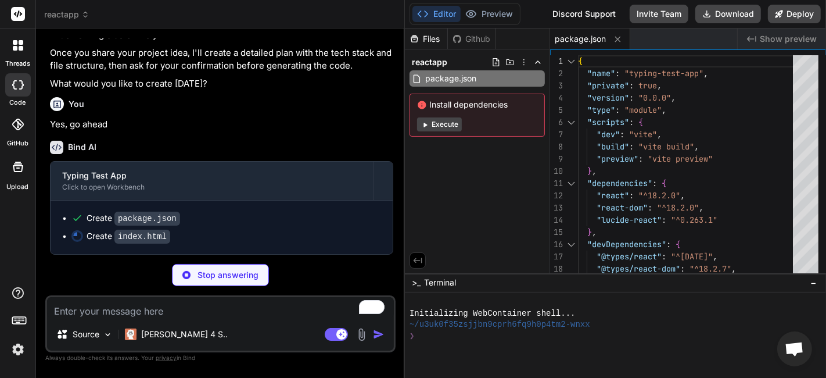
scroll to position [581, 0]
type textarea "x"
type textarea "</head> <body> <div id="root"></div> <script type="module" src="/src/main.jsx">…"
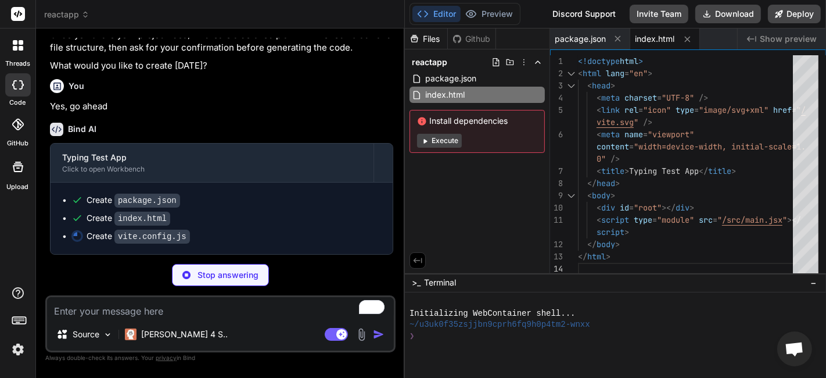
type textarea "x"
type textarea "import { defineConfig } from 'vite' import react from '@vitejs/plugin-react' ex…"
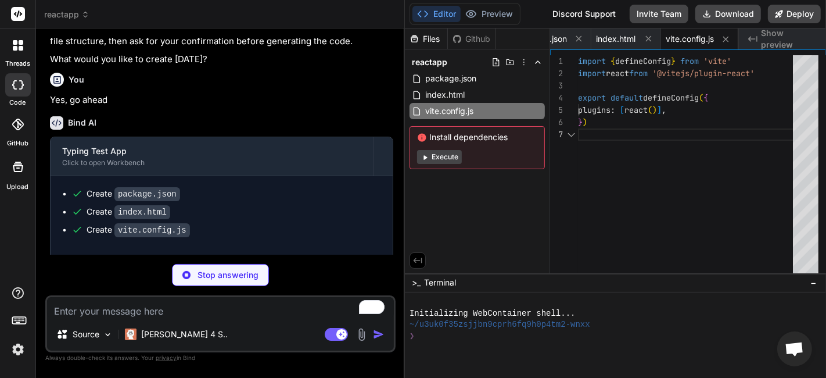
scroll to position [616, 0]
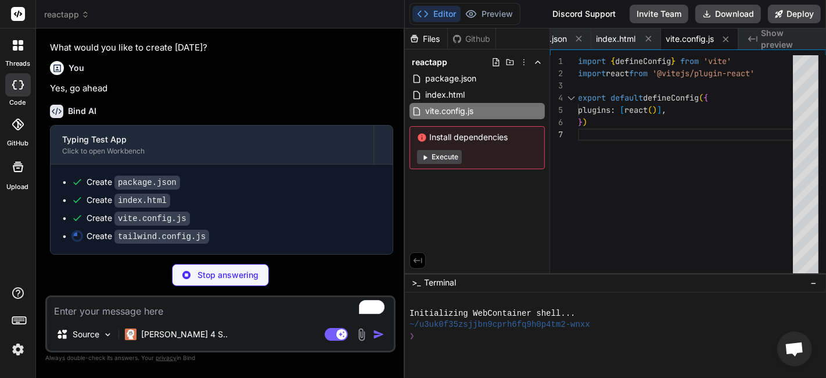
type textarea "x"
type textarea "} } }, }, plugins: [], }"
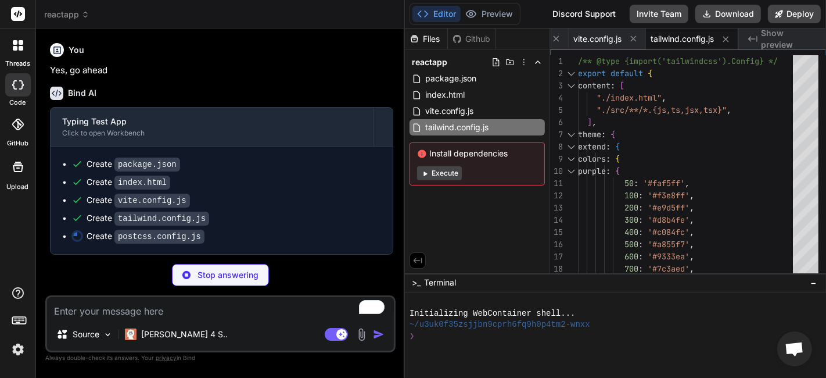
type textarea "x"
type textarea "export default { plugins: { tailwindcss: {}, autoprefixer: {}, }, }"
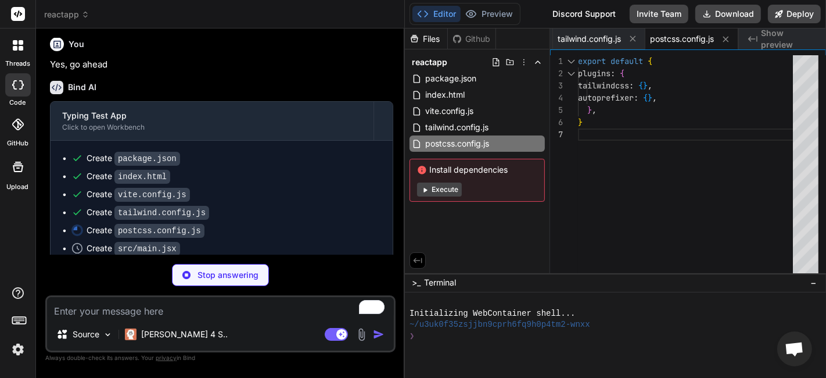
scroll to position [652, 0]
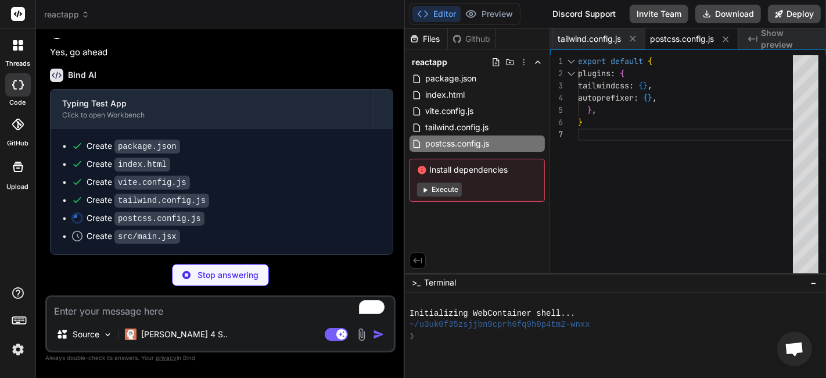
type textarea "x"
type textarea ")"
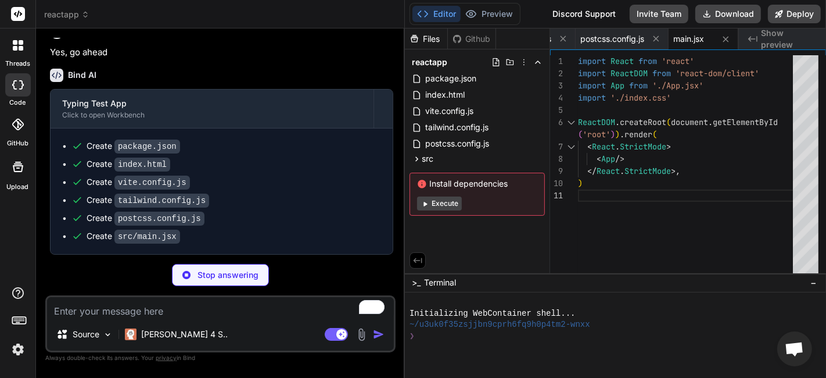
type textarea "x"
type textarea "@tailwind base; @tailwind components; @tailwind utilities;"
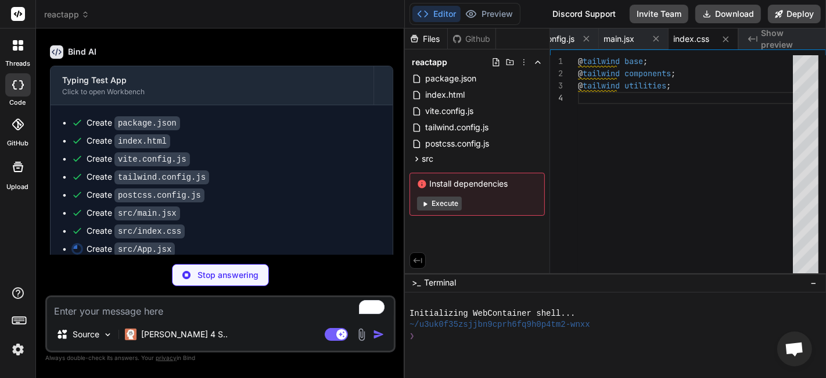
scroll to position [688, 0]
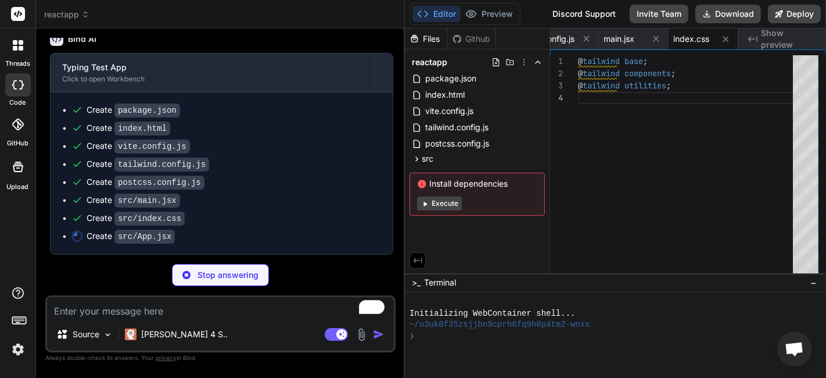
type textarea "x"
type textarea ") } export default App"
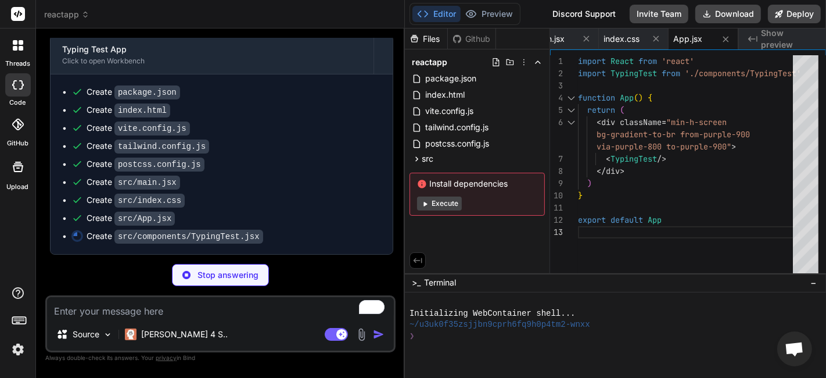
scroll to position [705, 0]
type textarea "x"
type textarea "</div> </div> ) } export default TypingTest"
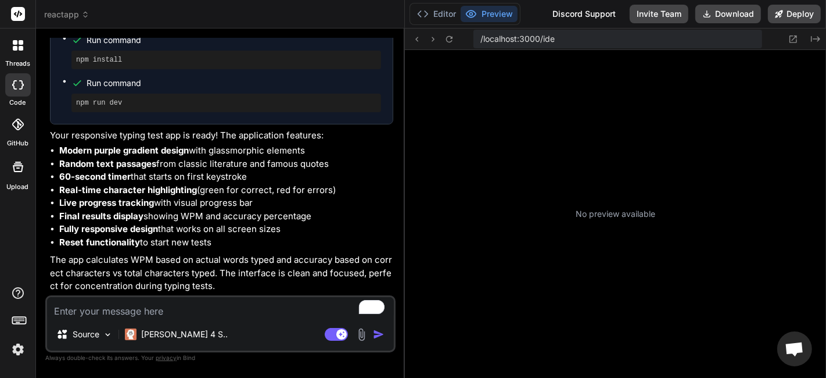
scroll to position [346, 0]
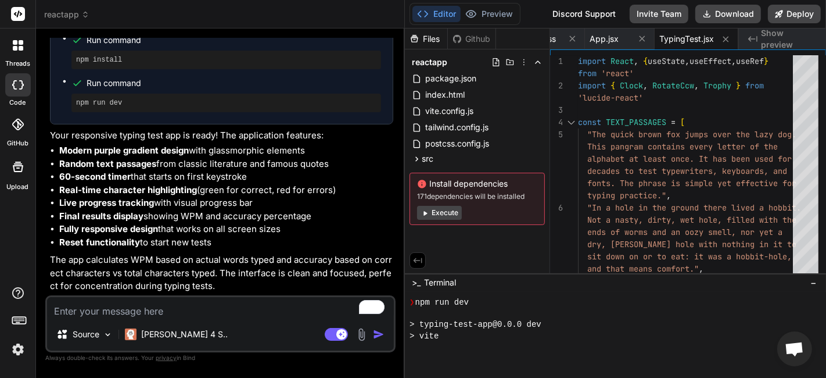
click at [446, 218] on button "Execute" at bounding box center [439, 213] width 45 height 14
type textarea "x"
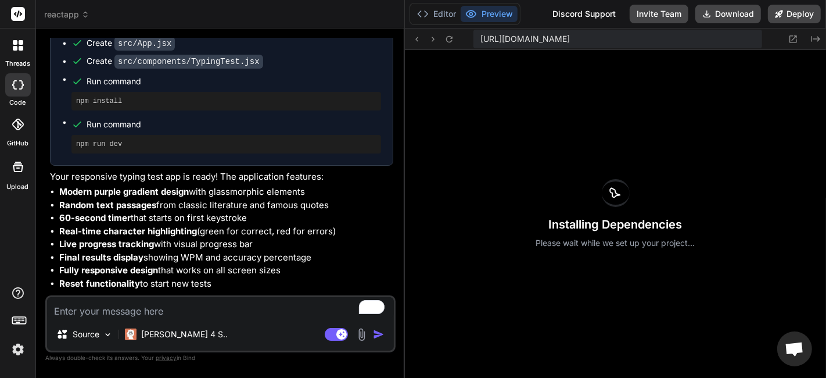
scroll to position [413, 0]
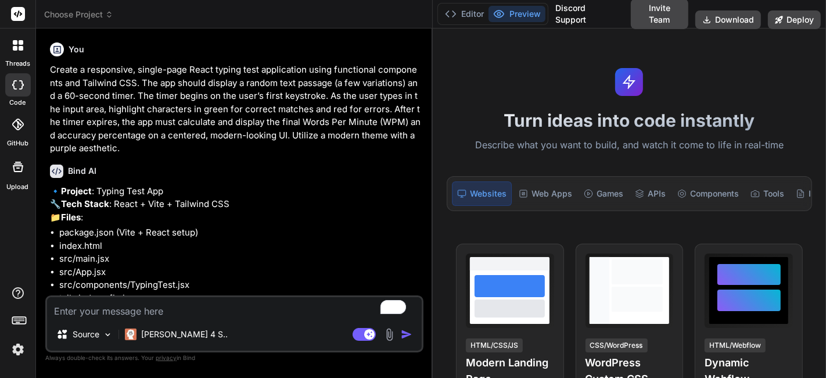
scroll to position [517, 0]
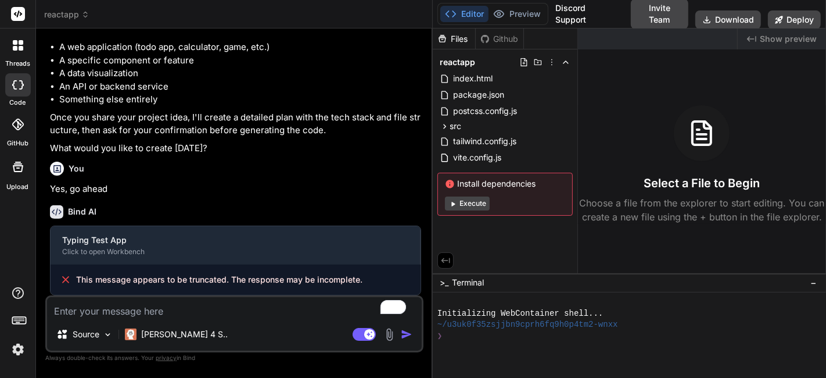
drag, startPoint x: 295, startPoint y: 187, endPoint x: 415, endPoint y: 218, distance: 123.5
click at [415, 218] on div "Bind AI Web Search Created with Pixso. Code Generator You Create a responsive, …" at bounding box center [234, 202] width 397 height 349
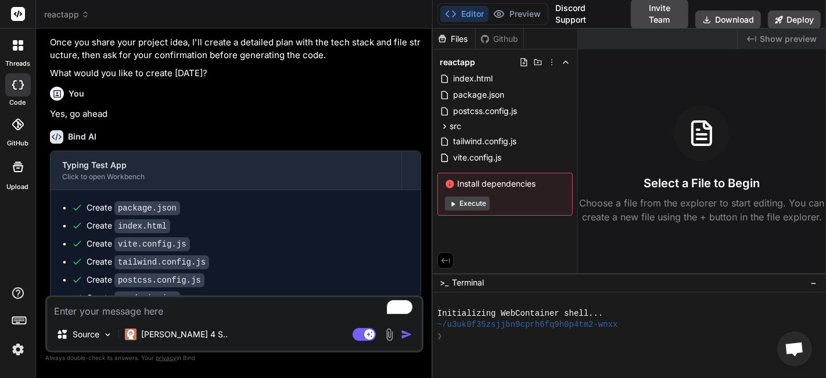
scroll to position [695, 0]
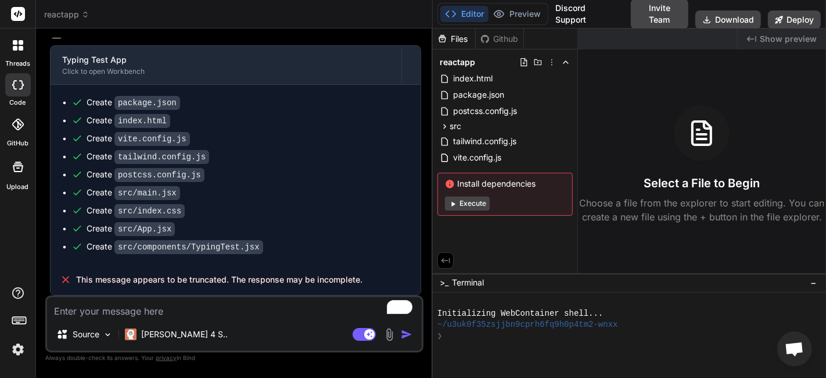
click at [305, 239] on ul "Create package.json Create index.html Create vite.config.js Create tailwind.con…" at bounding box center [235, 174] width 347 height 156
click at [231, 315] on textarea "To enrich screen reader interactions, please activate Accessibility in Grammarl…" at bounding box center [234, 307] width 375 height 21
type textarea "x"
type textarea "C"
type textarea "x"
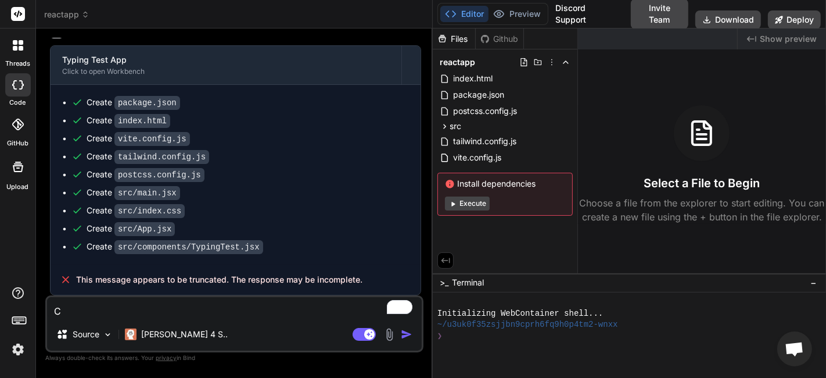
type textarea "Co"
type textarea "x"
type textarea "Com"
type textarea "x"
type textarea "Comp"
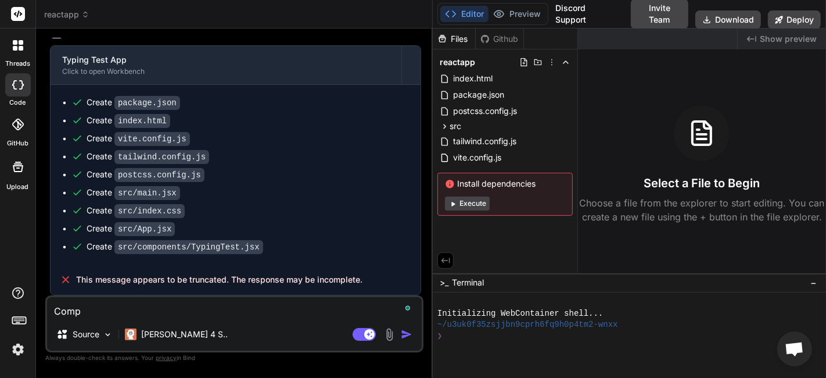
type textarea "x"
type textarea "Compl"
type textarea "x"
type textarea "Comple"
type textarea "x"
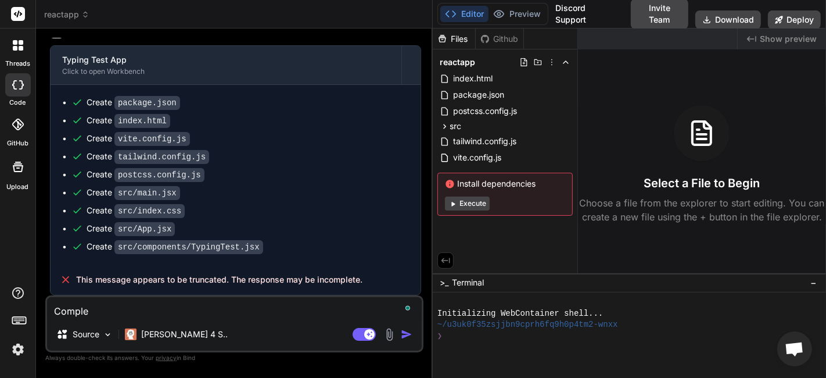
type textarea "Complee"
type textarea "x"
type textarea "Comple"
type textarea "x"
type textarea "Complet"
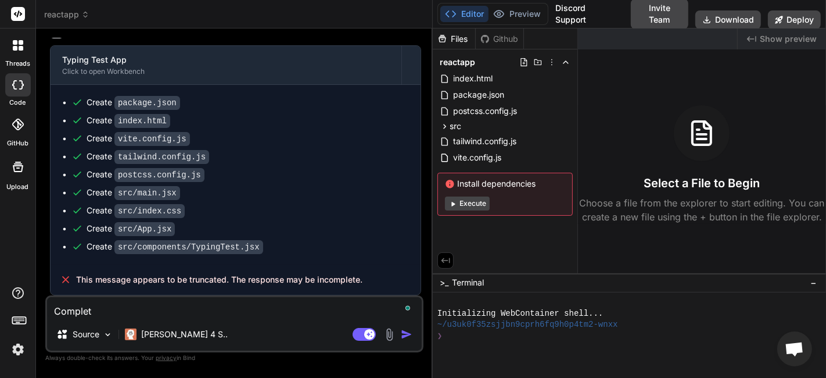
type textarea "x"
type textarea "Complete"
type textarea "x"
type textarea "Complete"
type textarea "x"
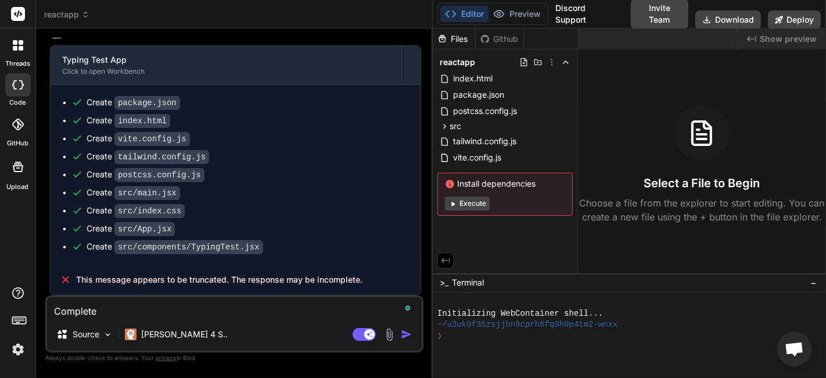
type textarea "Complete i"
type textarea "x"
type textarea "Complete it"
type textarea "x"
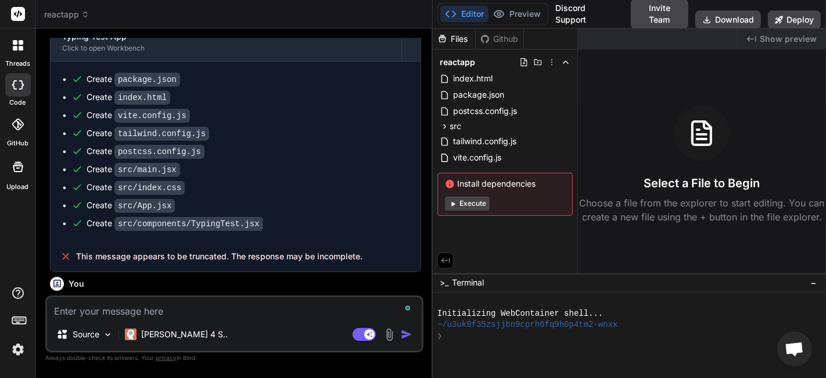
scroll to position [816, 0]
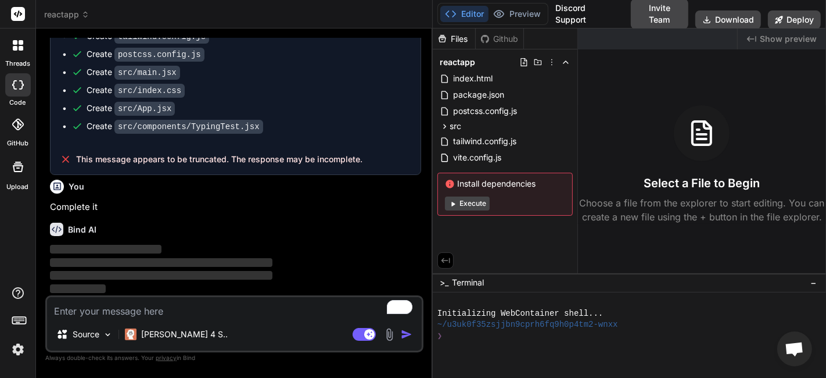
click at [261, 184] on div "You" at bounding box center [235, 186] width 371 height 14
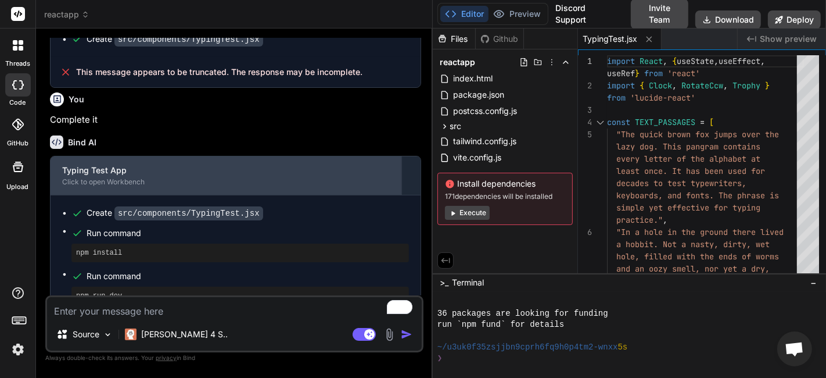
scroll to position [924, 0]
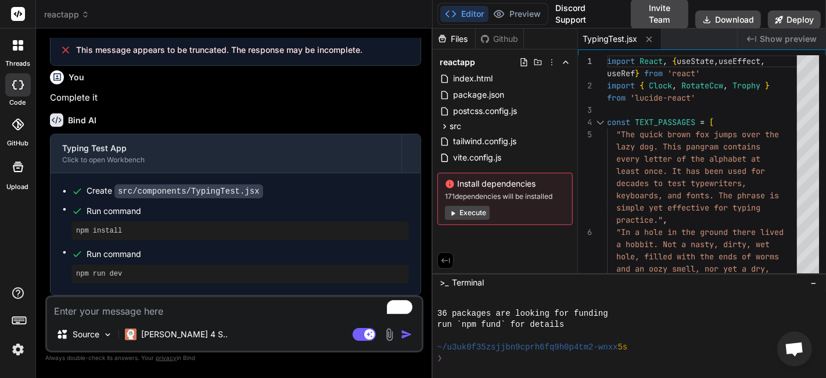
click at [785, 44] on span "Show preview" at bounding box center [788, 39] width 57 height 12
click at [754, 41] on icon "Created with Pixso." at bounding box center [751, 38] width 9 height 9
click at [463, 211] on button "Execute" at bounding box center [467, 213] width 45 height 14
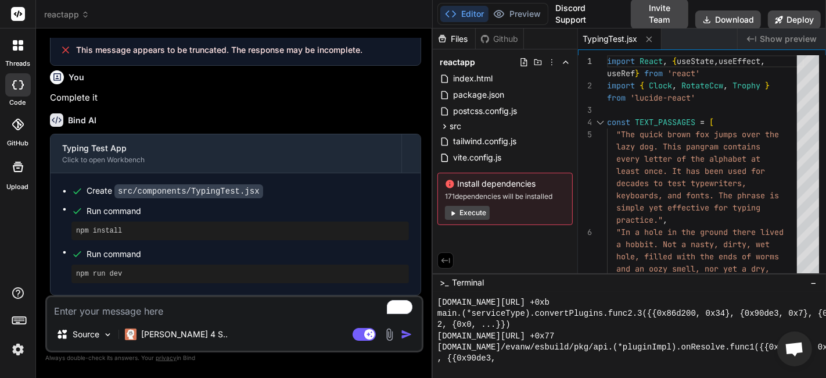
scroll to position [1677, 0]
click at [782, 17] on icon at bounding box center [779, 20] width 8 height 8
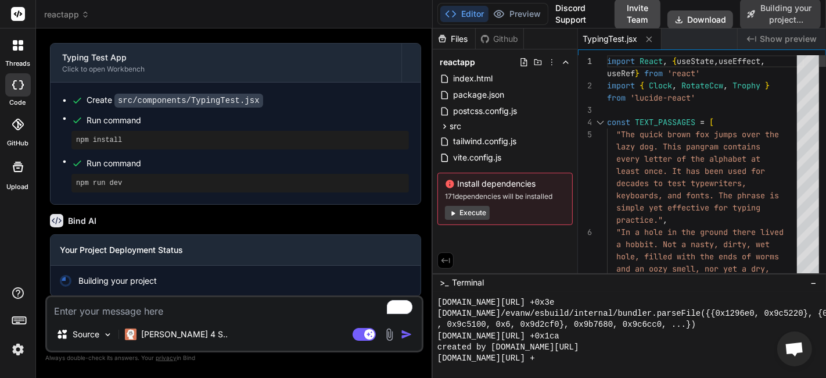
scroll to position [1789, 0]
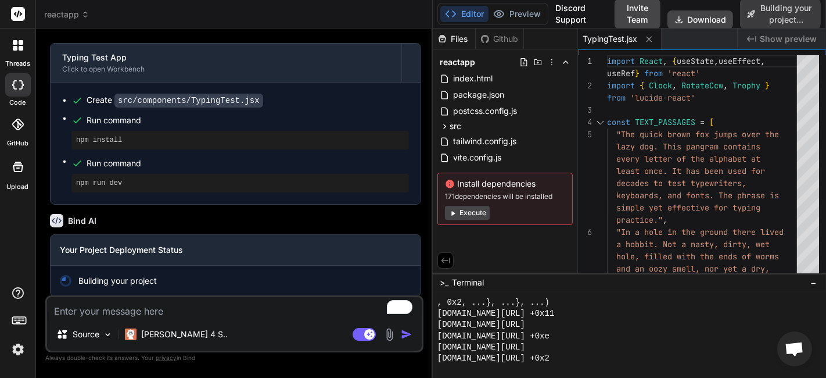
type textarea "x"
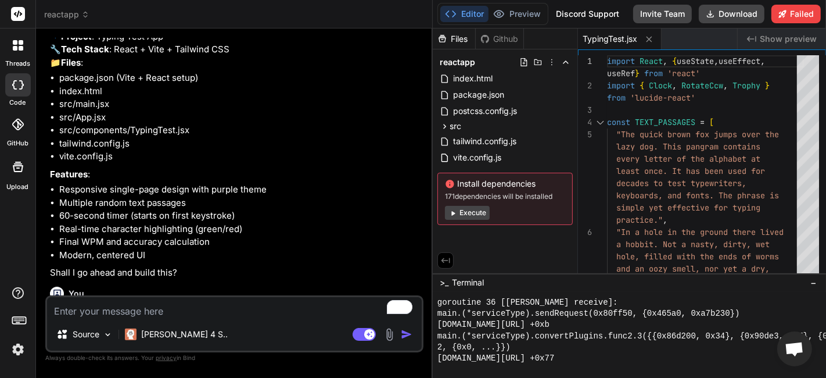
scroll to position [0, 0]
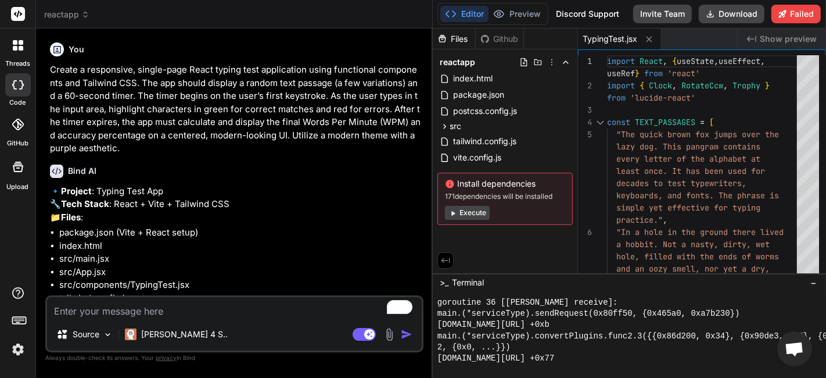
click at [74, 77] on p "Create a responsive, single-page React typing test application using functional…" at bounding box center [235, 109] width 371 height 92
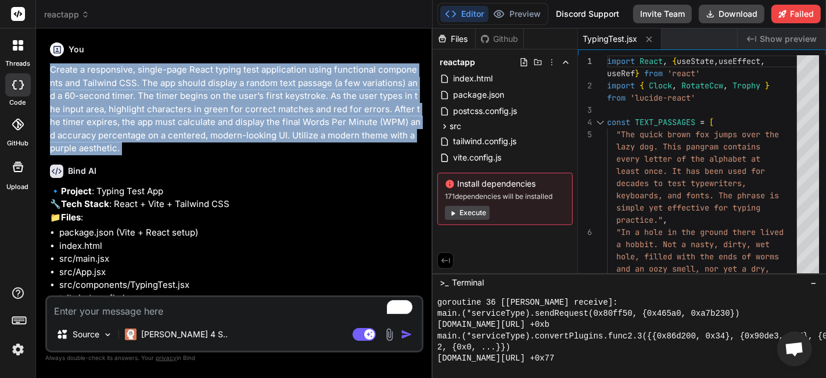
copy div "Create a responsive, single-page React typing test application using functional…"
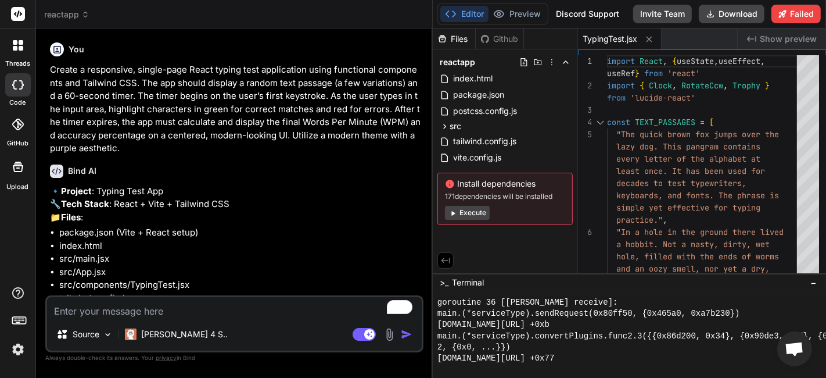
click at [74, 18] on span "reactapp" at bounding box center [66, 15] width 45 height 12
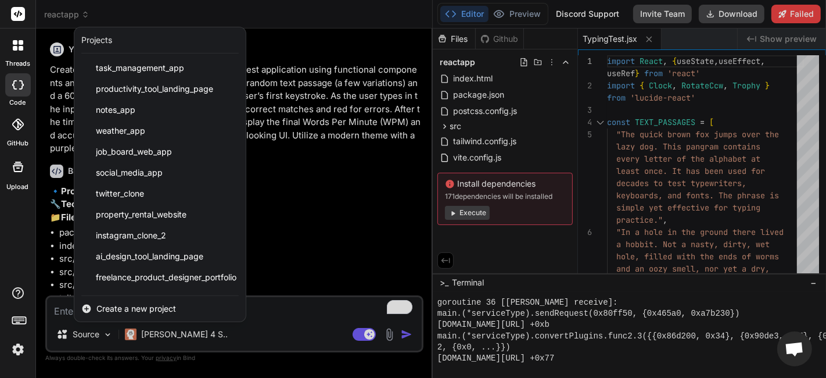
scroll to position [896, 0]
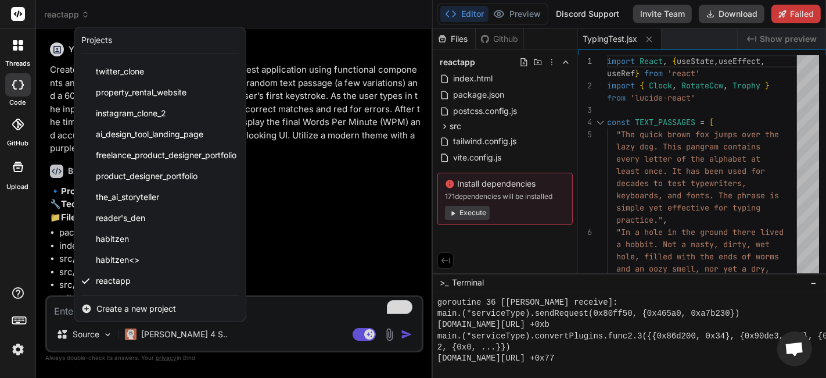
drag, startPoint x: 138, startPoint y: 278, endPoint x: 26, endPoint y: 347, distance: 131.2
click at [26, 347] on img at bounding box center [18, 349] width 20 height 20
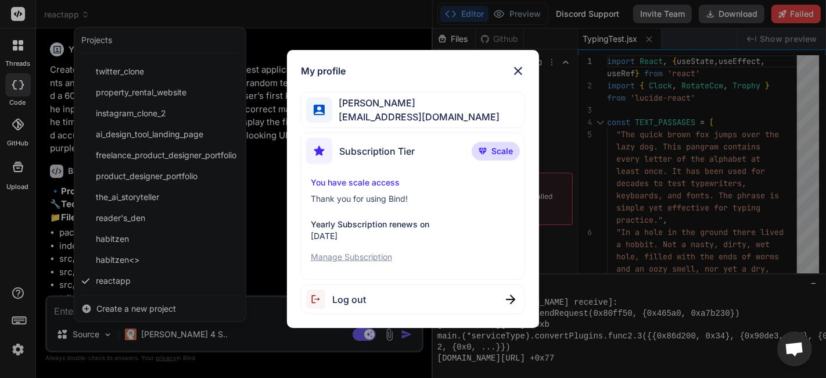
click at [15, 177] on div "My profile Mr Miyagi trybindai@gmail.com Subscription Tier Scale You have scale…" at bounding box center [413, 189] width 826 height 378
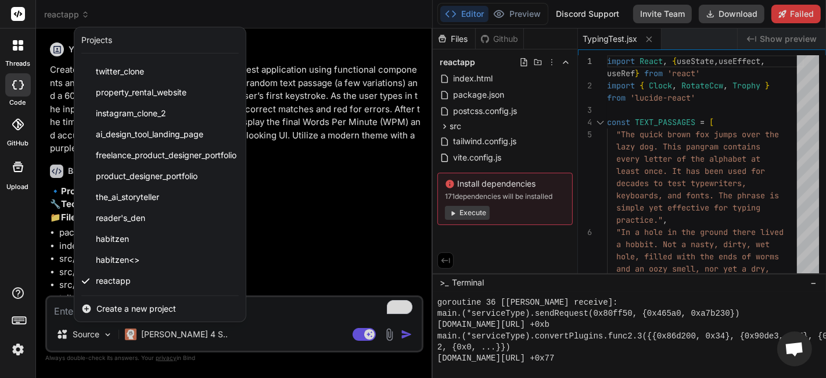
click at [317, 180] on div at bounding box center [413, 189] width 826 height 378
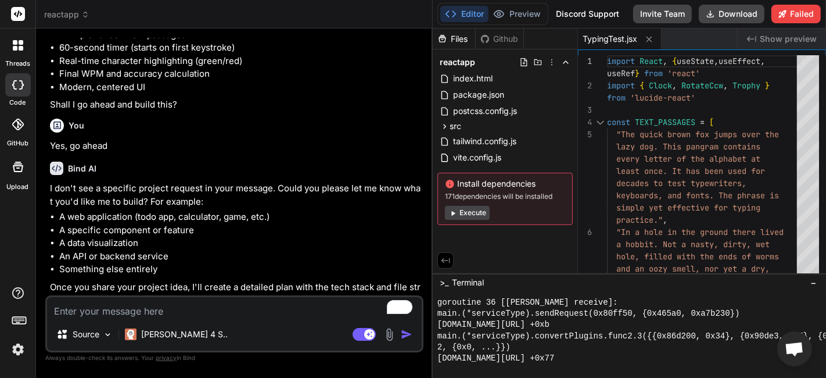
scroll to position [451, 0]
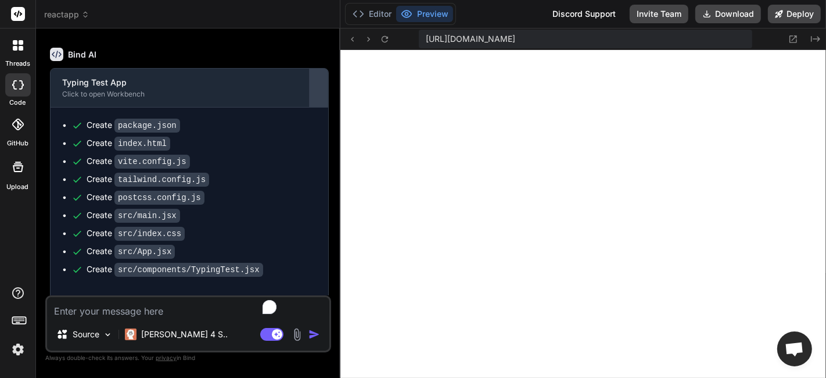
type textarea "x"
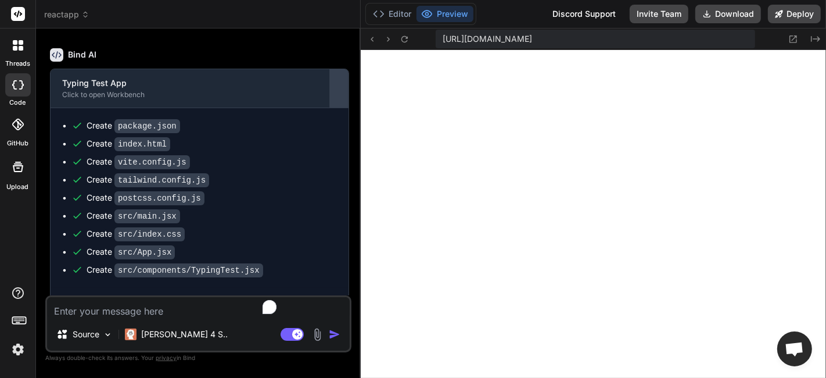
drag, startPoint x: 295, startPoint y: 80, endPoint x: 339, endPoint y: 109, distance: 52.5
click at [339, 109] on div "Bind AI Web Search Created with Pixso. Code Generator You Create a responsive, …" at bounding box center [198, 202] width 325 height 349
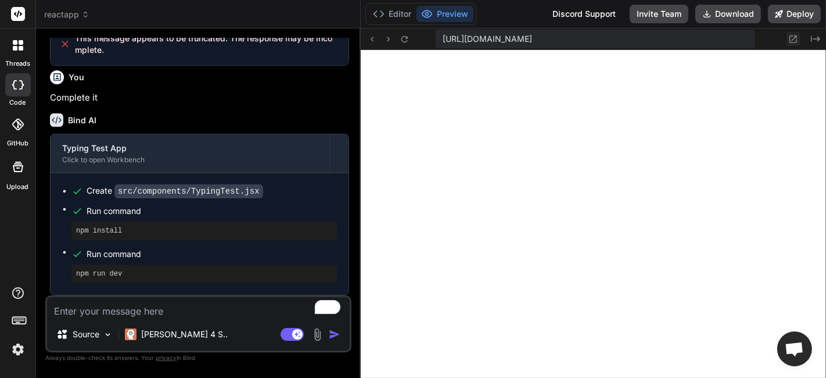
click at [795, 38] on icon at bounding box center [793, 39] width 10 height 10
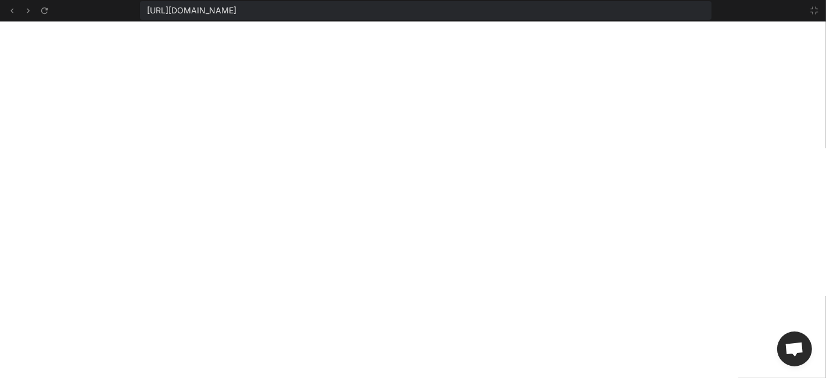
scroll to position [301, 0]
click at [817, 11] on icon at bounding box center [814, 10] width 9 height 9
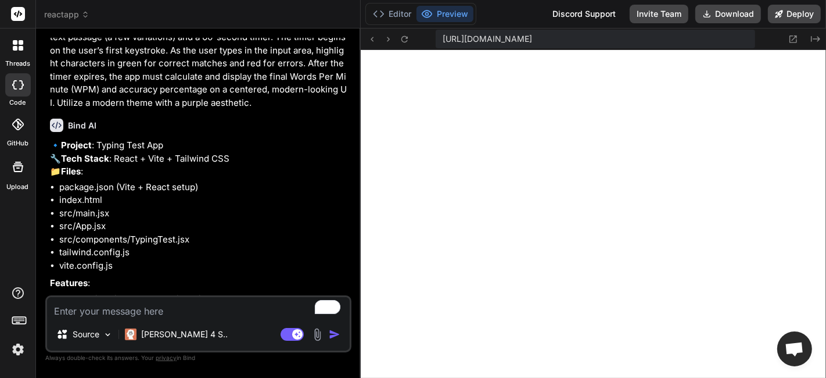
scroll to position [0, 0]
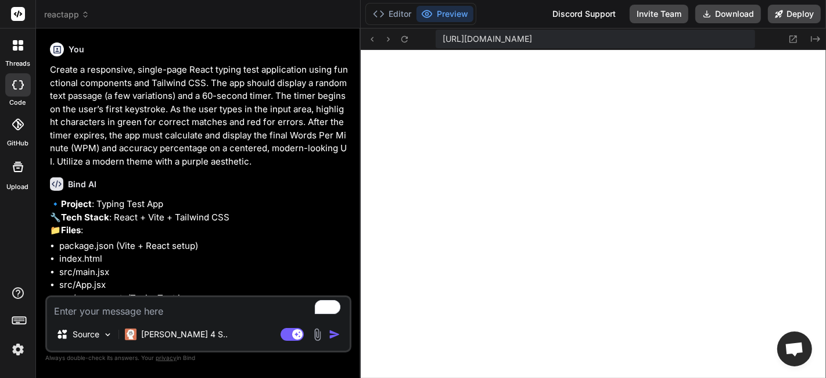
click at [182, 103] on p "Create a responsive, single-page React typing test application using functional…" at bounding box center [199, 115] width 299 height 105
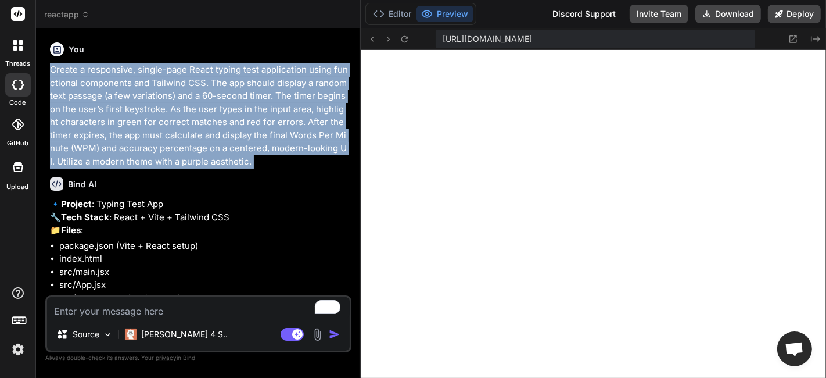
click at [182, 103] on p "Create a responsive, single-page React typing test application using functional…" at bounding box center [199, 115] width 299 height 105
copy div "Create a responsive, single-page React typing test application using functional…"
click at [84, 107] on p "Create a responsive, single-page React typing test application using functional…" at bounding box center [199, 115] width 299 height 105
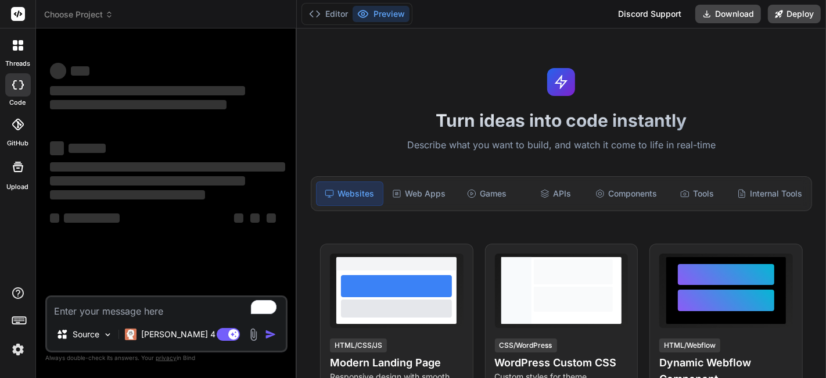
click at [297, 125] on div "Turn ideas into code instantly Describe what you want to build, and watch it co…" at bounding box center [561, 202] width 529 height 349
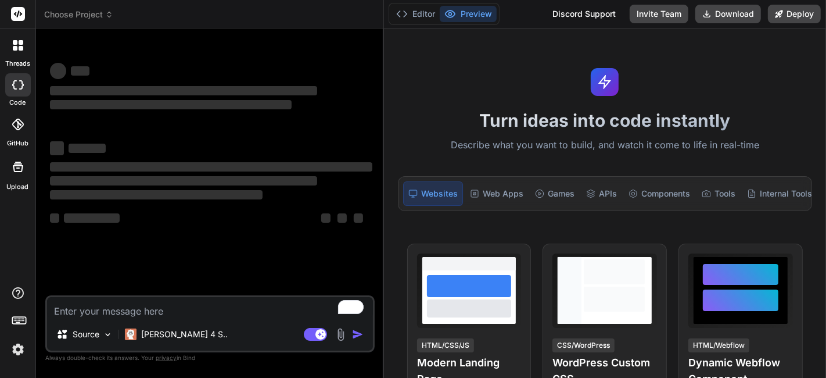
drag, startPoint x: 296, startPoint y: 125, endPoint x: 364, endPoint y: 159, distance: 75.1
click at [364, 159] on div "Bind AI Web Search Created with Pixso. Code Generator ‌ ‌ ‌ ‌ ‌ ‌ ‌ ‌ ‌ ‌ ‌ ‌ ‌…" at bounding box center [210, 202] width 348 height 349
click at [157, 320] on div "Source Claude 4 S.. Agent Mode. When this toggle is activated, AI automatically…" at bounding box center [209, 323] width 329 height 57
click at [158, 309] on textarea "To enrich screen reader interactions, please activate Accessibility in Grammarl…" at bounding box center [210, 307] width 326 height 21
type textarea "x"
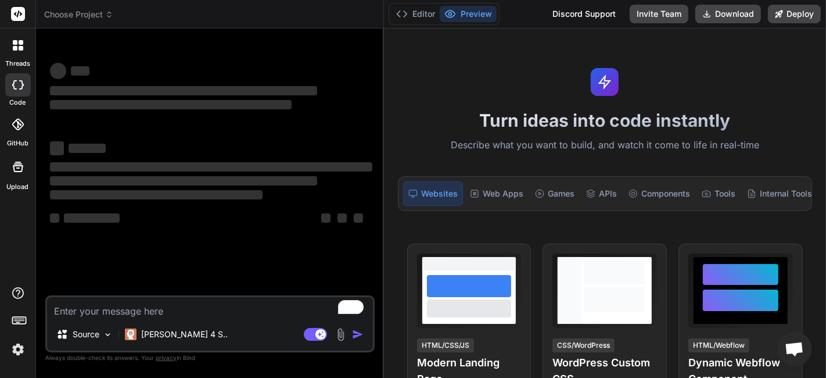
paste textarea "Create a responsive, single-page React typing test application using functional…"
type textarea "Create a responsive, single-page React typing test application using functional…"
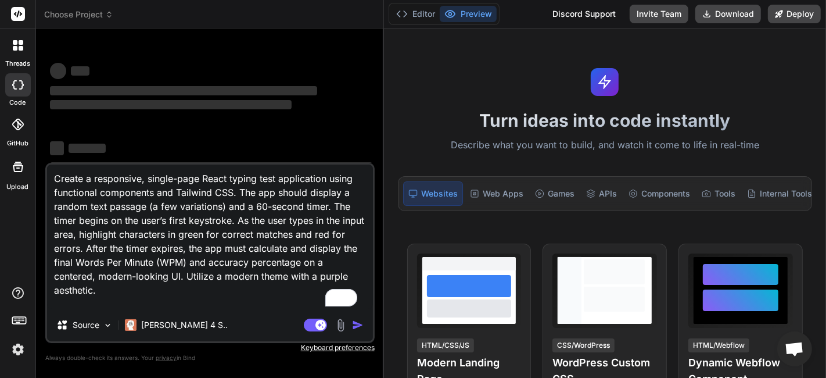
scroll to position [15, 0]
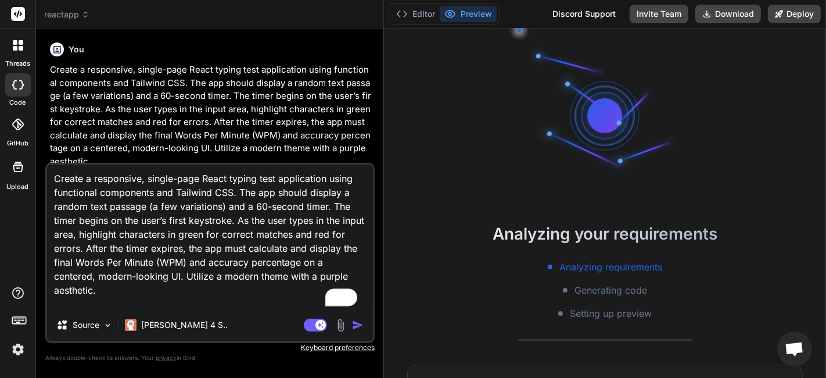
type textarea "x"
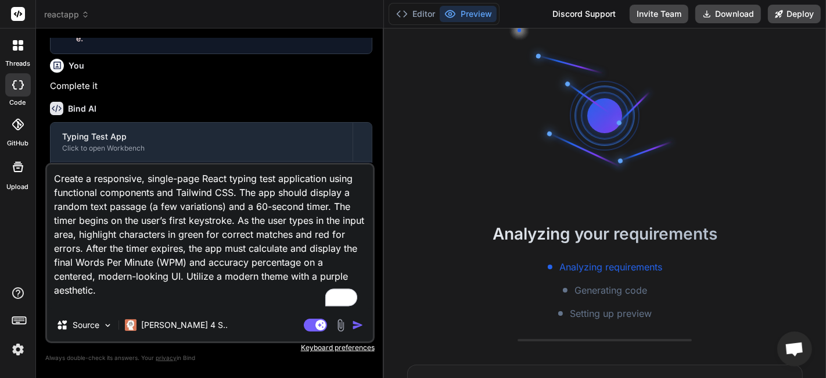
scroll to position [949, 0]
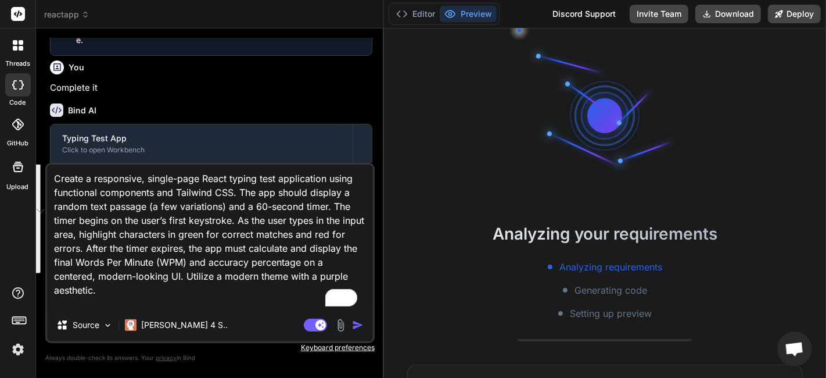
type textarea "x"
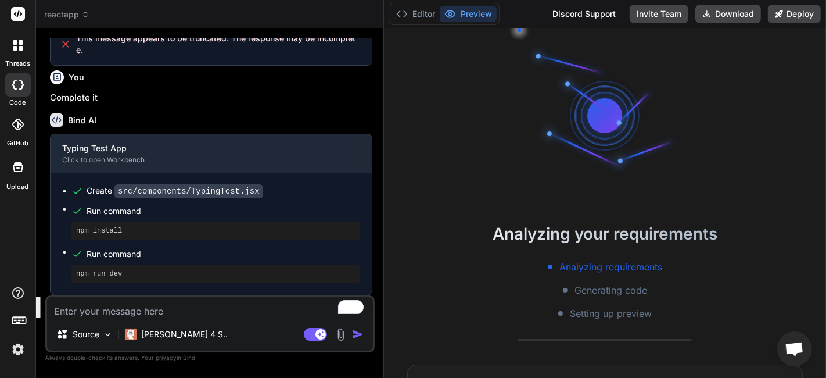
scroll to position [937, 0]
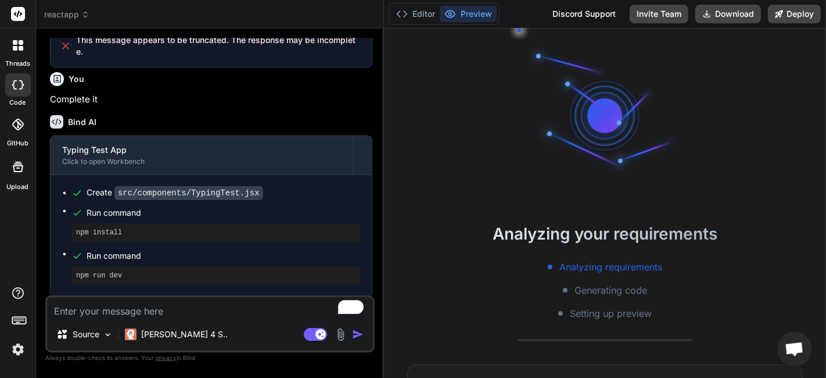
paste textarea "Create a responsive, single-page React typing test application using functional…"
type textarea "Create a responsive, single-page React typing test application using functional…"
type textarea "x"
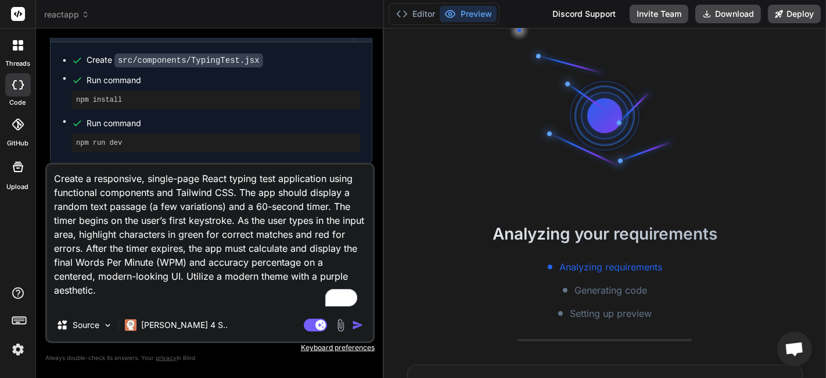
scroll to position [0, 0]
type textarea "Create a responsive, single-page React typing test application using functional…"
type textarea "x"
type textarea "Create a responsive, single-page React typing test application using functional…"
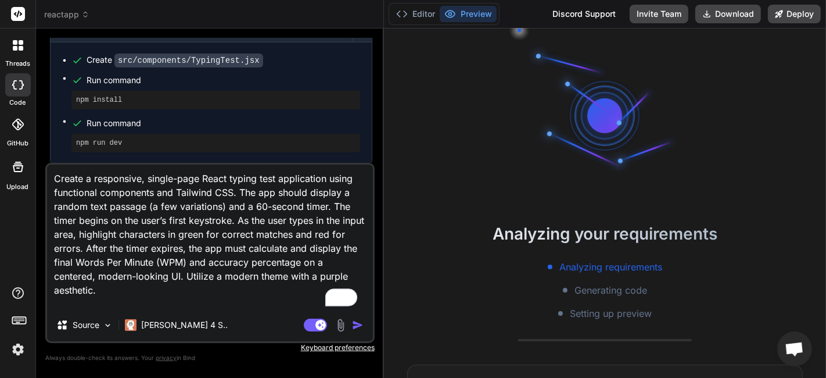
type textarea "x"
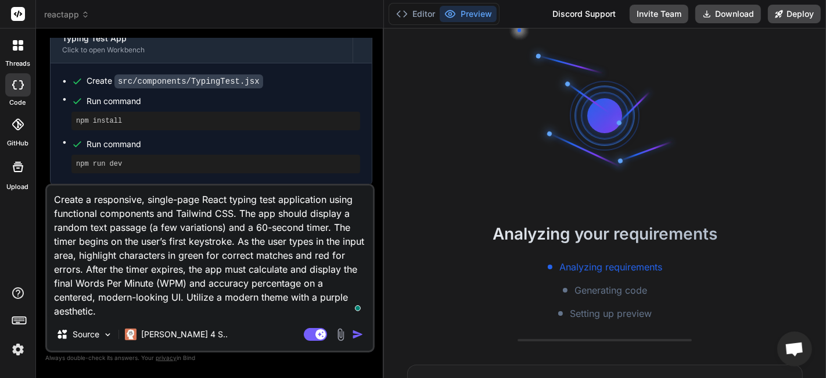
type textarea "Create a responsive, single-page React typing test application using functional…"
click at [194, 98] on span "Run command" at bounding box center [224, 101] width 274 height 12
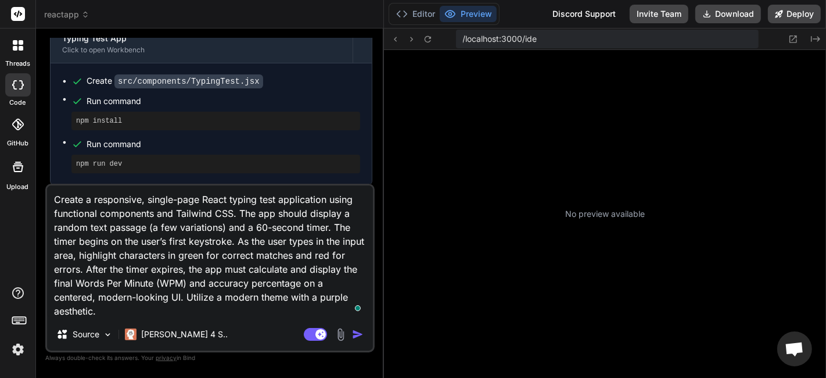
type textarea "x"
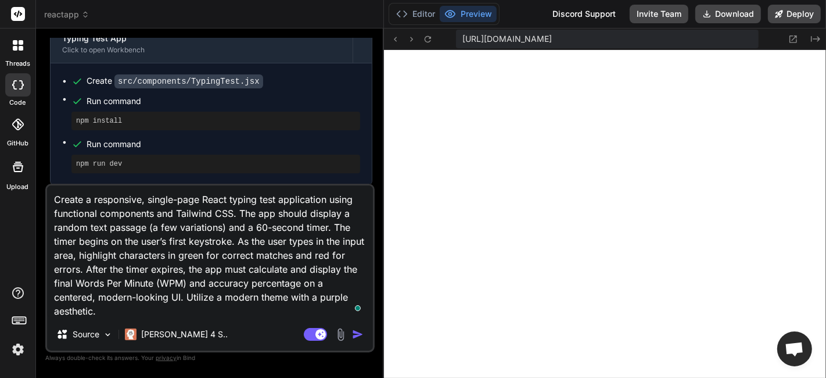
scroll to position [245, 0]
click at [143, 215] on textarea "Create a responsive, single-page React typing test application using functional…" at bounding box center [210, 251] width 326 height 132
type textarea "x"
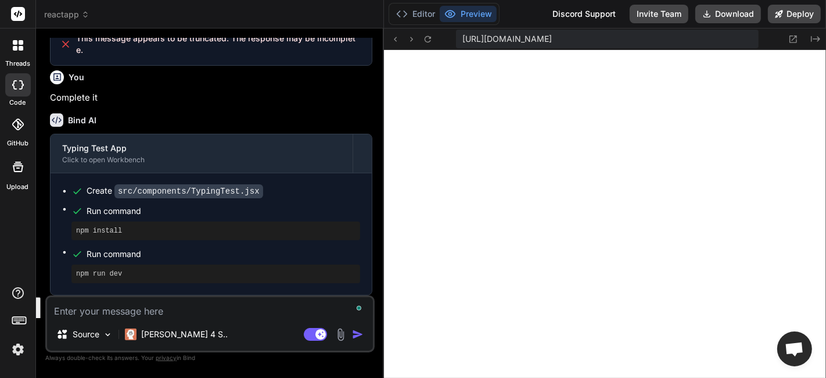
scroll to position [937, 0]
